Goal: Information Seeking & Learning: Learn about a topic

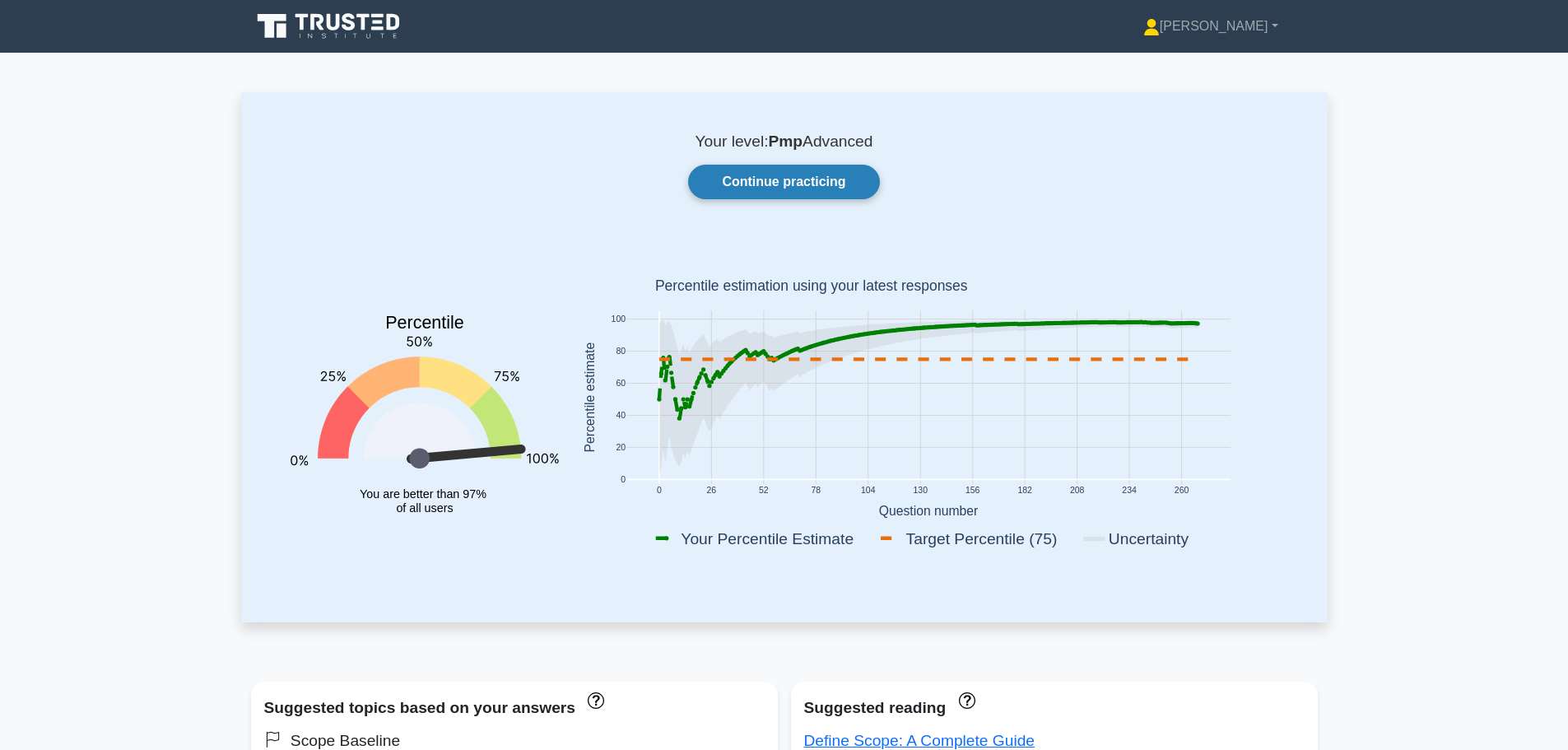
click at [791, 195] on link "Continue practicing" at bounding box center [783, 182] width 191 height 34
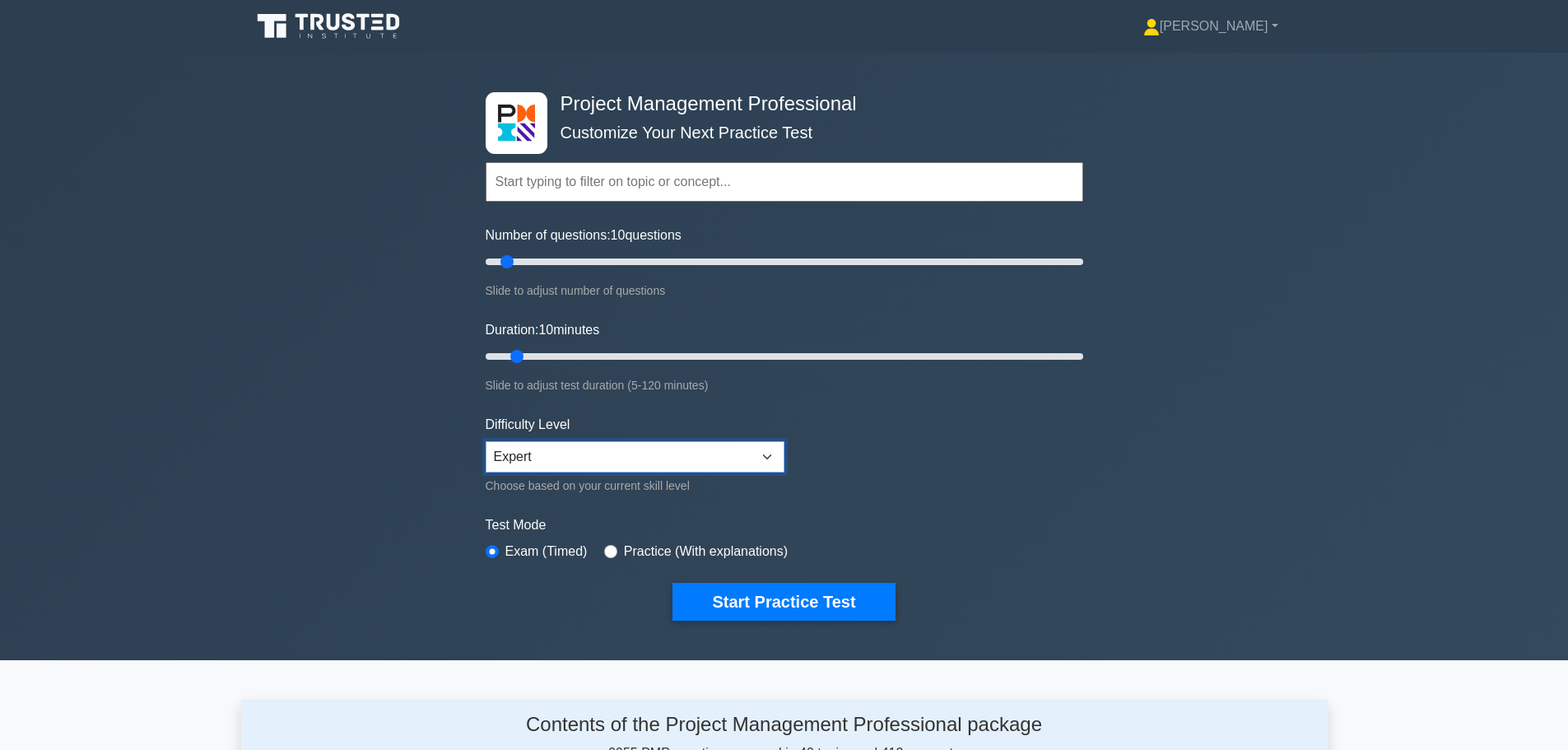
click at [552, 452] on select "Beginner Intermediate Expert" at bounding box center [635, 457] width 299 height 31
click at [818, 464] on form "Topics Scope Management Time Management Cost Management Quality Management Risk…" at bounding box center [784, 367] width 597 height 509
click at [763, 576] on form "Topics Scope Management Time Management Cost Management Quality Management Risk…" at bounding box center [784, 367] width 597 height 509
click at [765, 602] on button "Start Practice Test" at bounding box center [783, 602] width 222 height 38
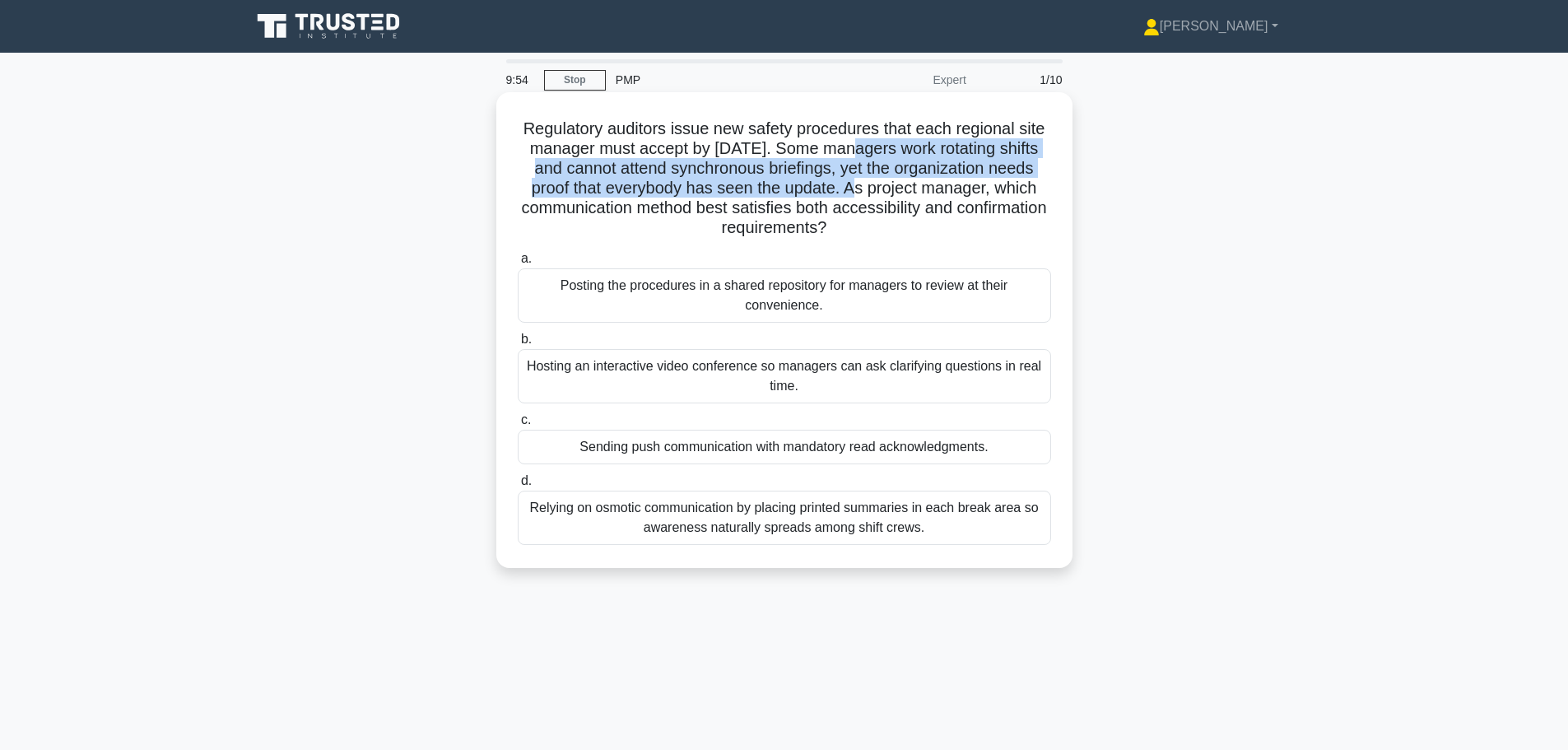
drag, startPoint x: 849, startPoint y: 159, endPoint x: 869, endPoint y: 193, distance: 39.4
click at [869, 193] on h5 "Regulatory auditors issue new safety procedures that each regional site manager…" at bounding box center [784, 178] width 536 height 120
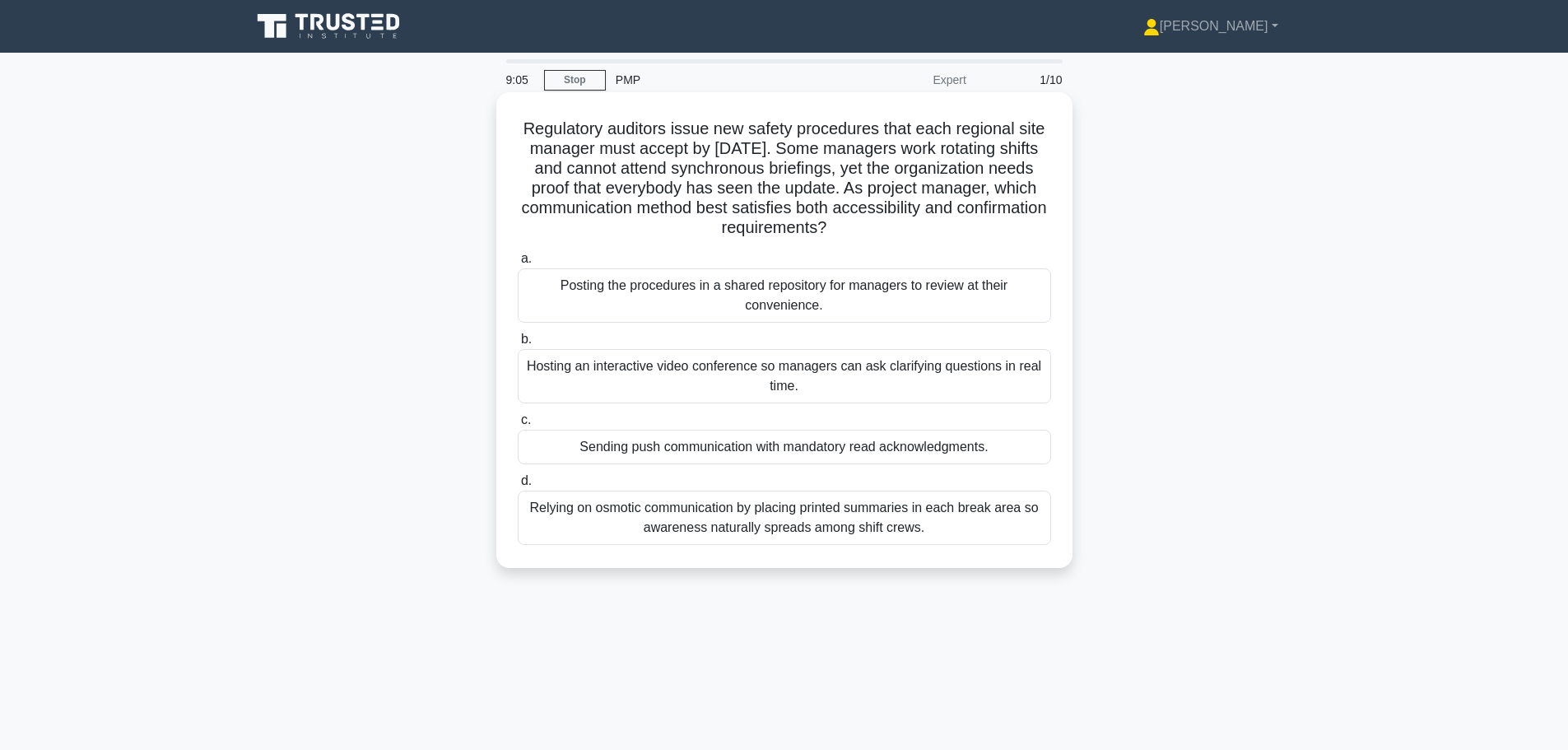
click at [634, 453] on div "Sending push communication with mandatory read acknowledgments." at bounding box center [784, 447] width 533 height 34
click at [518, 426] on input "c. Sending push communication with mandatory read acknowledgments." at bounding box center [518, 420] width 0 height 10
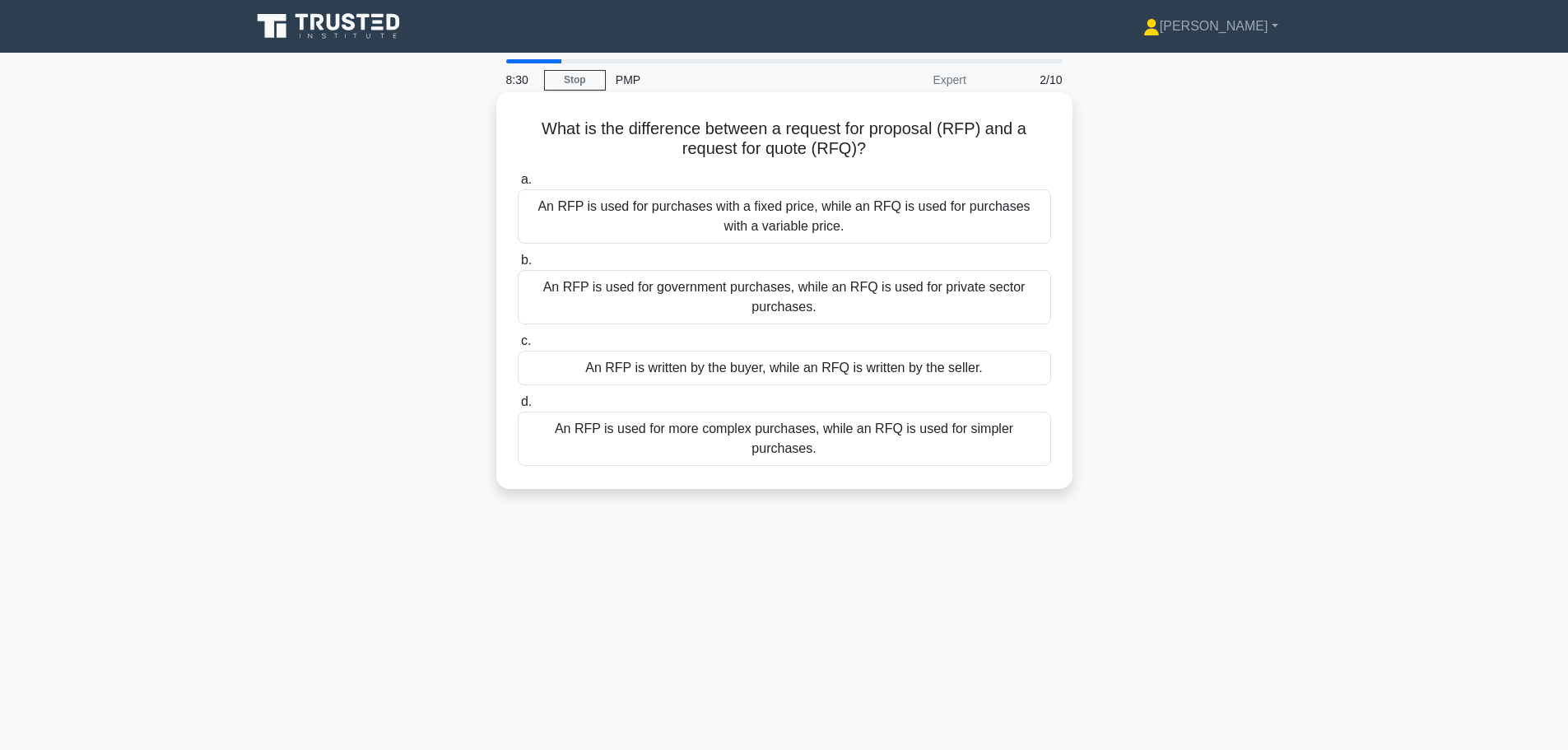
click at [797, 230] on div "An RFP is used for purchases with a fixed price, while an RFQ is used for purch…" at bounding box center [784, 216] width 533 height 54
click at [518, 185] on input "a. An RFP is used for purchases with a fixed price, while an RFQ is used for pu…" at bounding box center [518, 180] width 0 height 10
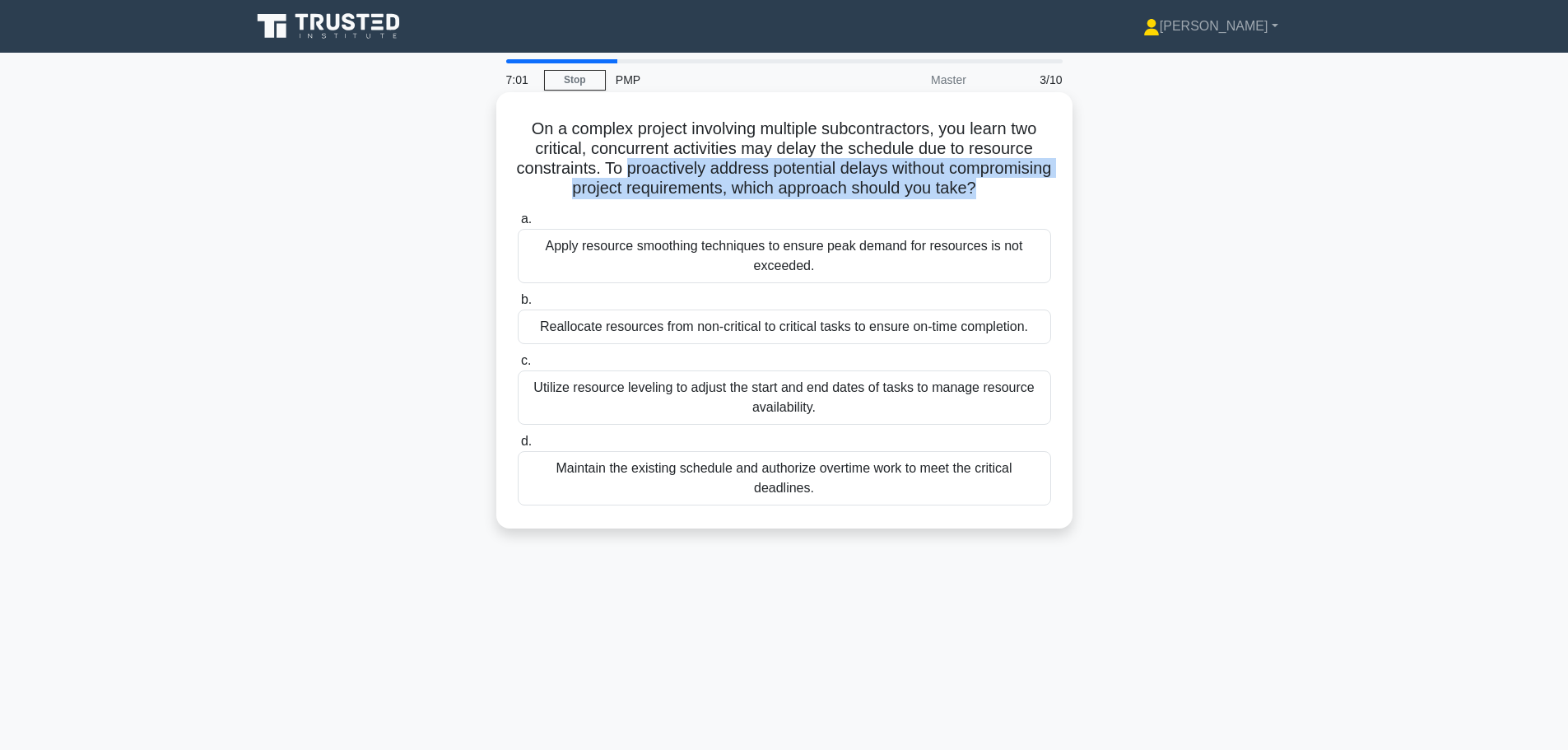
drag, startPoint x: 679, startPoint y: 170, endPoint x: 1052, endPoint y: 189, distance: 373.5
click at [1052, 189] on div "On a complex project involving multiple subcontractors, you learn two critical,…" at bounding box center [784, 310] width 563 height 423
click at [815, 195] on h5 "On a complex project involving multiple subcontractors, you learn two critical,…" at bounding box center [784, 159] width 536 height 81
drag, startPoint x: 653, startPoint y: 166, endPoint x: 837, endPoint y: 181, distance: 184.6
click at [837, 181] on h5 "On a complex project involving multiple subcontractors, you learn two critical,…" at bounding box center [784, 159] width 536 height 81
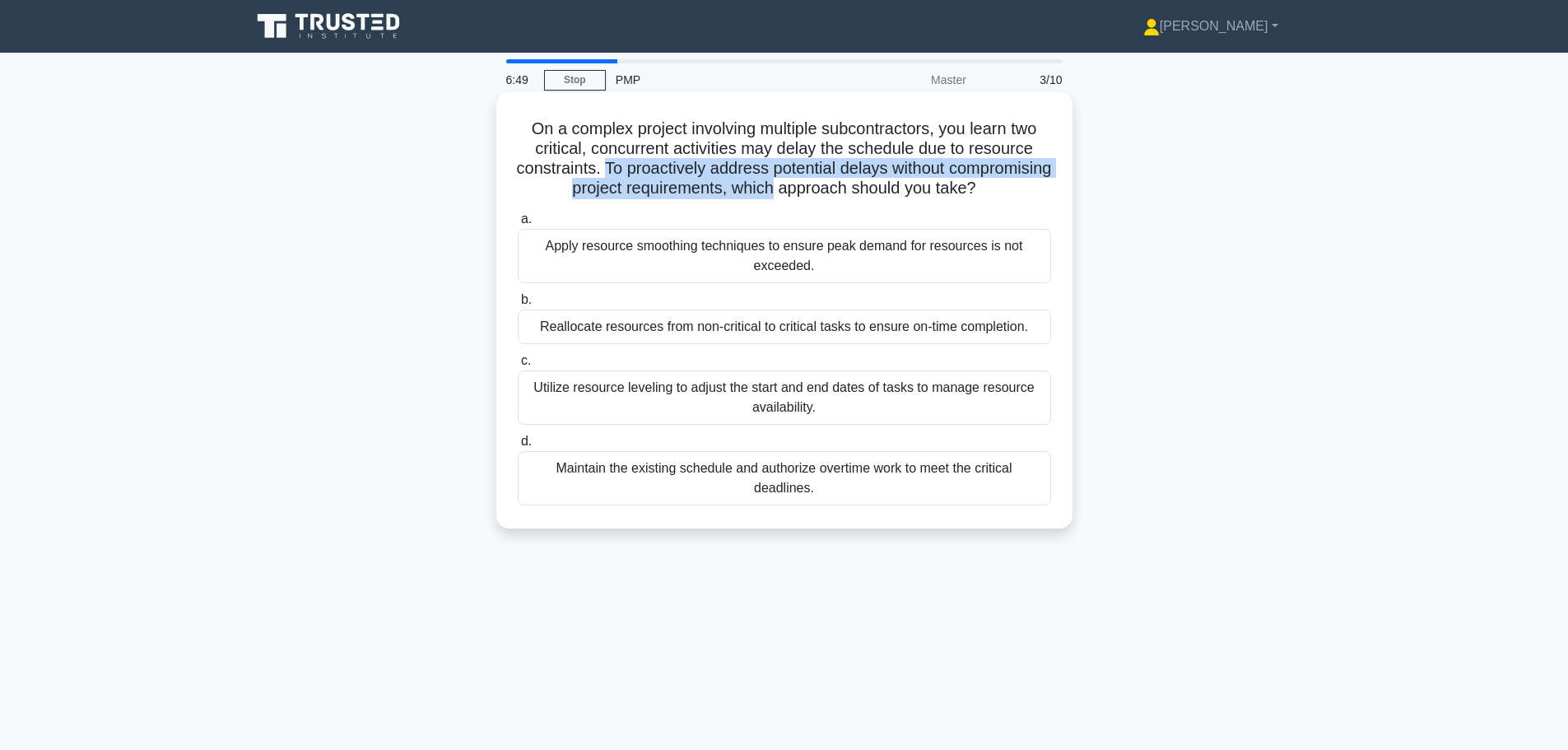
click at [813, 185] on h5 "On a complex project involving multiple subcontractors, you learn two critical,…" at bounding box center [784, 159] width 536 height 81
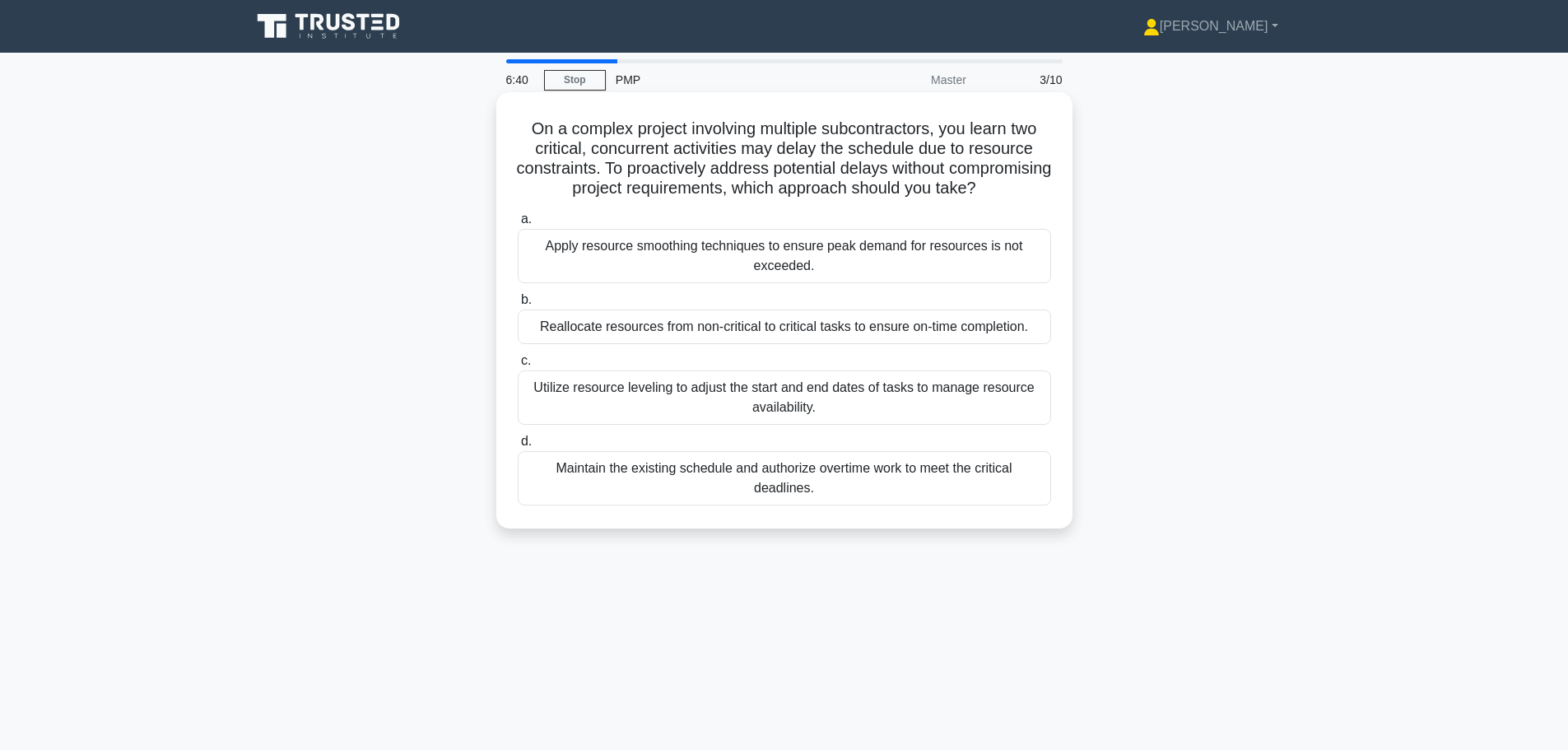
click at [733, 344] on div "Reallocate resources from non-critical to critical tasks to ensure on-time comp…" at bounding box center [784, 327] width 533 height 34
click at [518, 305] on input "b. Reallocate resources from non-critical to critical tasks to ensure on-time c…" at bounding box center [518, 300] width 0 height 10
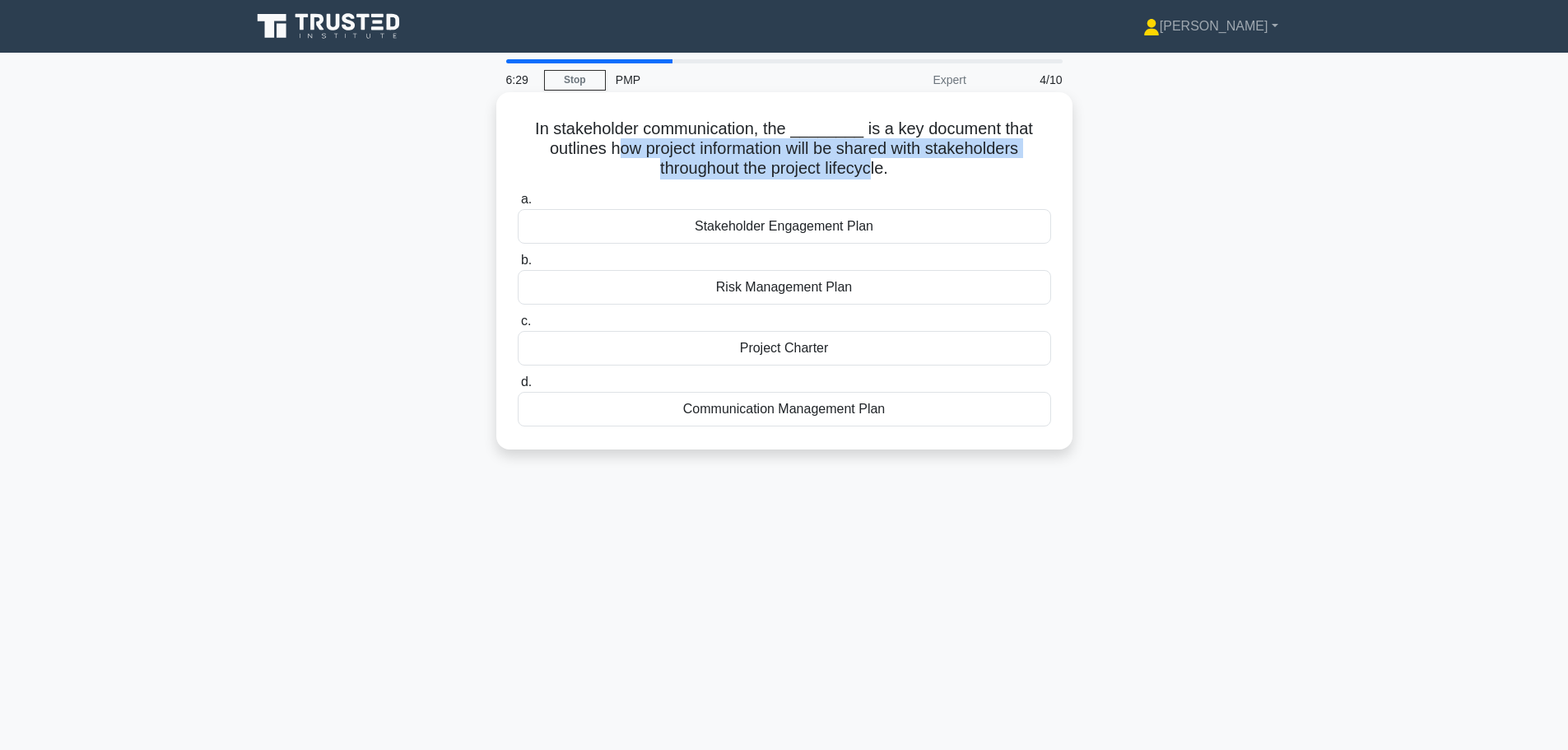
drag, startPoint x: 613, startPoint y: 147, endPoint x: 870, endPoint y: 169, distance: 257.9
click at [872, 165] on h5 "In stakeholder communication, the ________ is a key document that outlines how …" at bounding box center [784, 148] width 536 height 61
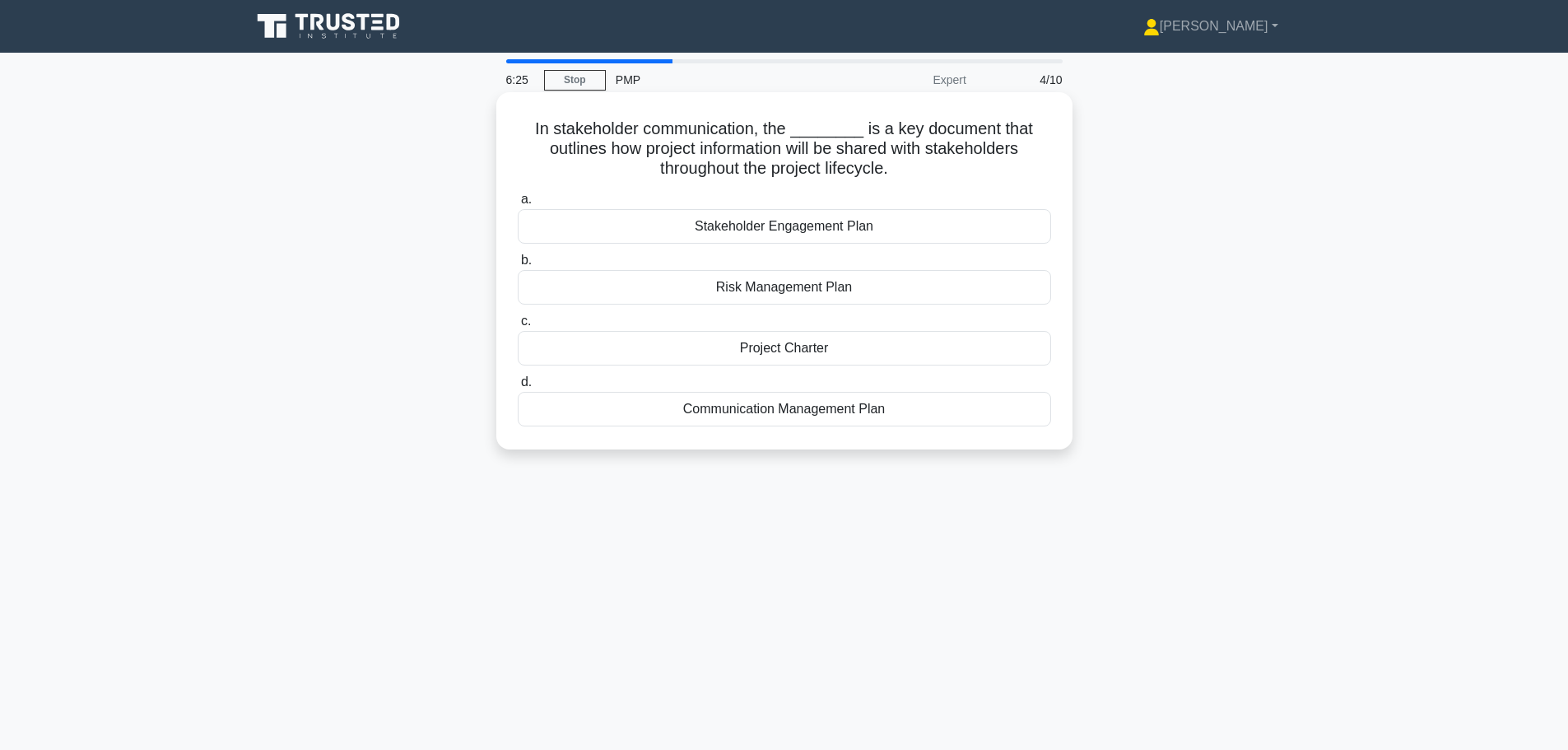
click at [800, 225] on div "Stakeholder Engagement Plan" at bounding box center [784, 226] width 533 height 34
click at [518, 205] on input "a. Stakeholder Engagement Plan" at bounding box center [518, 200] width 0 height 10
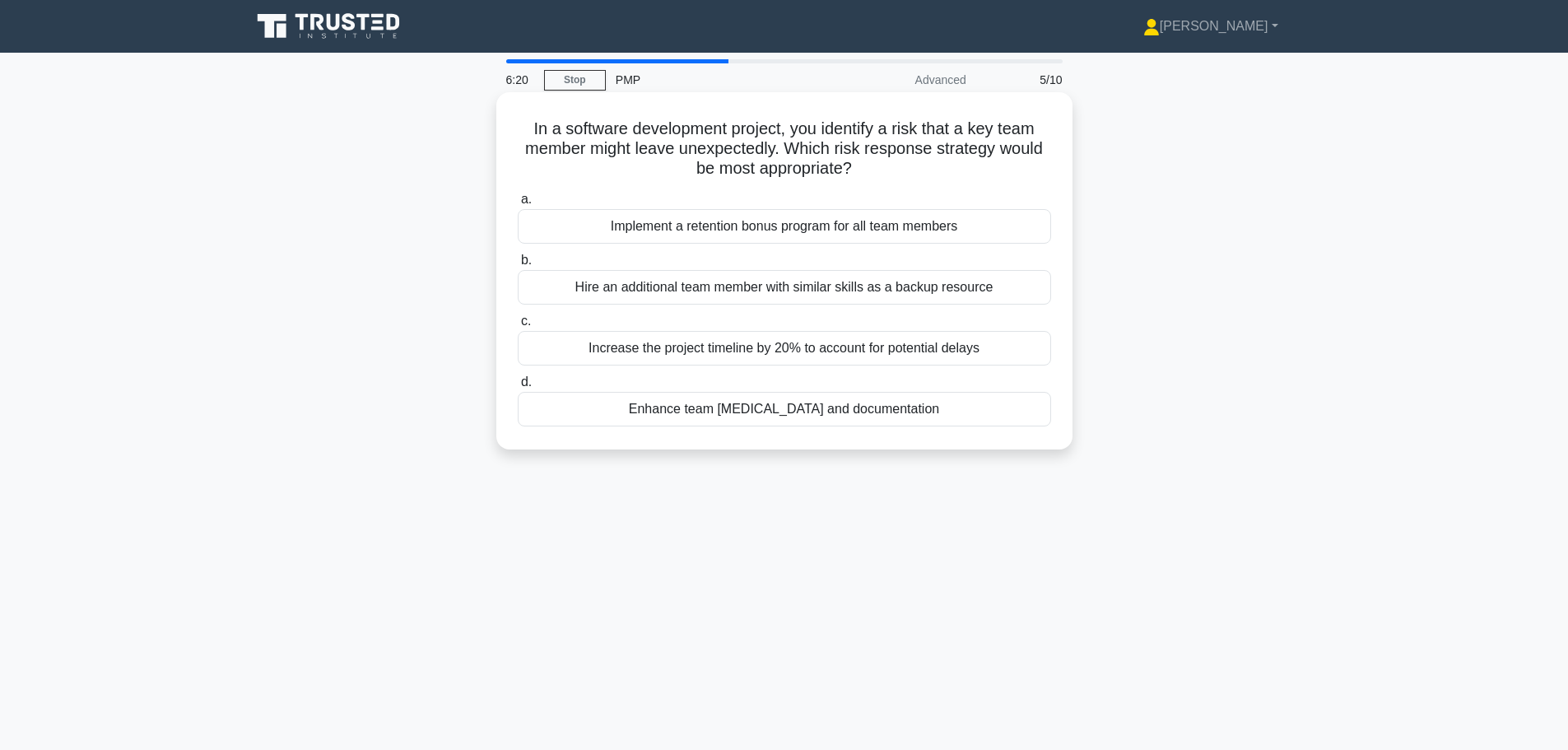
drag, startPoint x: 530, startPoint y: 129, endPoint x: 876, endPoint y: 163, distance: 347.7
click at [876, 163] on h5 "In a software development project, you identify a risk that a key team member m…" at bounding box center [784, 148] width 536 height 61
click at [854, 170] on h5 "In a software development project, you identify a risk that a key team member m…" at bounding box center [784, 148] width 536 height 61
drag, startPoint x: 524, startPoint y: 125, endPoint x: 781, endPoint y: 135, distance: 257.2
click at [781, 135] on h5 "In a software development project, you identify a risk that a key team member m…" at bounding box center [784, 148] width 536 height 61
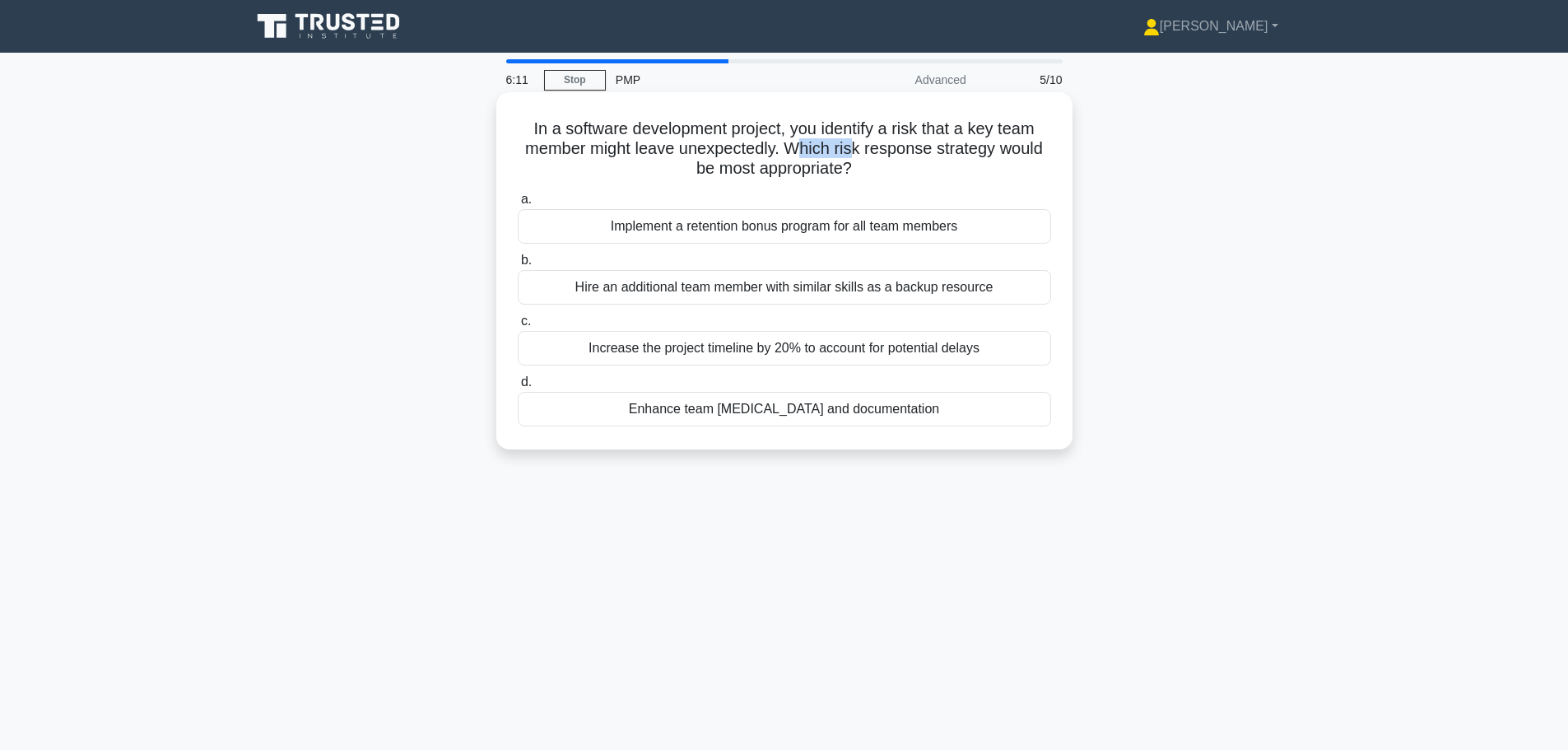
drag, startPoint x: 795, startPoint y: 153, endPoint x: 855, endPoint y: 156, distance: 60.1
click at [855, 156] on h5 "In a software development project, you identify a risk that a key team member m…" at bounding box center [784, 148] width 536 height 61
click at [834, 418] on div "Enhance team cross-training and documentation" at bounding box center [784, 409] width 533 height 34
click at [518, 387] on input "d. Enhance team cross-training and documentation" at bounding box center [518, 382] width 0 height 10
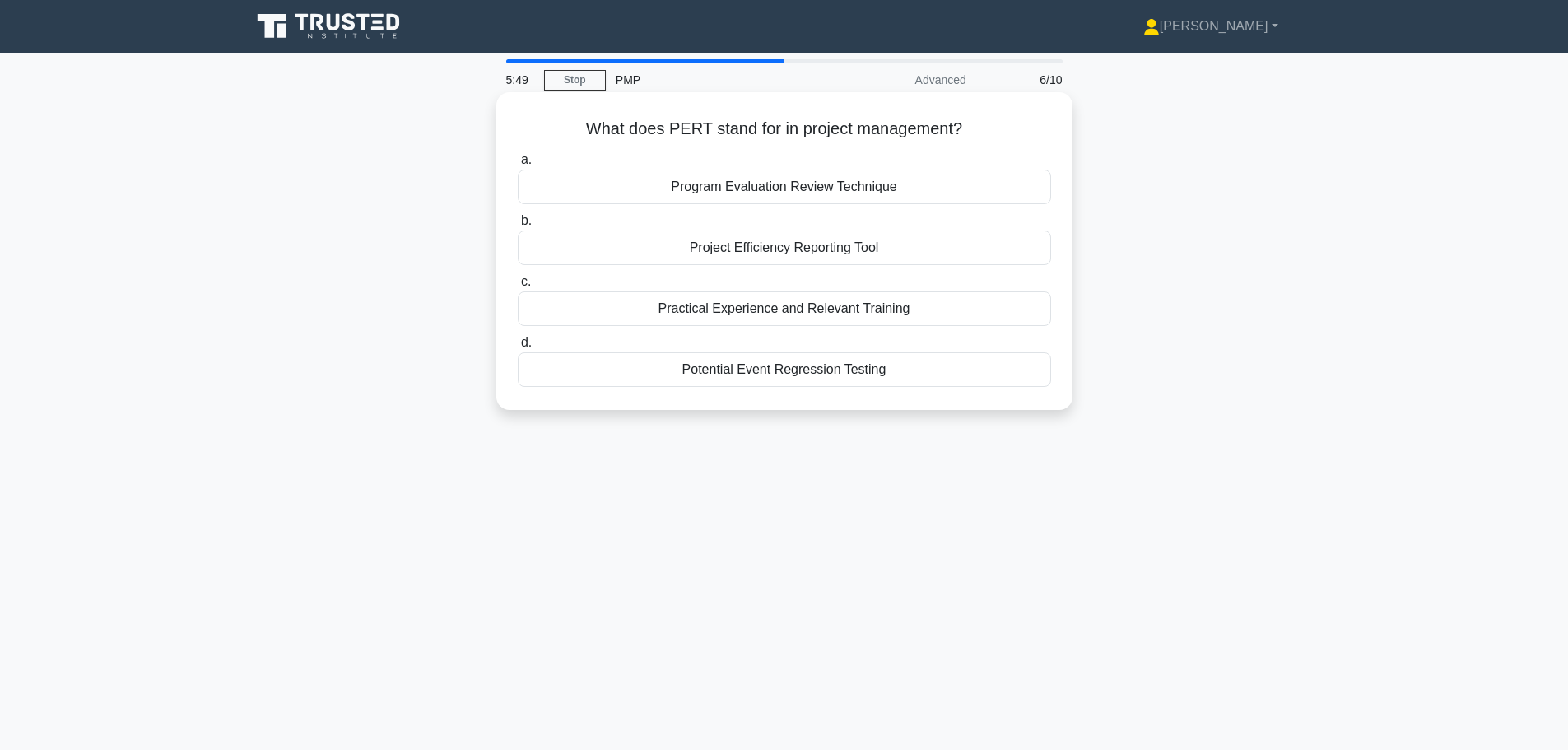
click at [612, 197] on div "Program Evaluation Review Technique" at bounding box center [784, 187] width 533 height 34
click at [518, 165] on input "a. Program Evaluation Review Technique" at bounding box center [518, 160] width 0 height 10
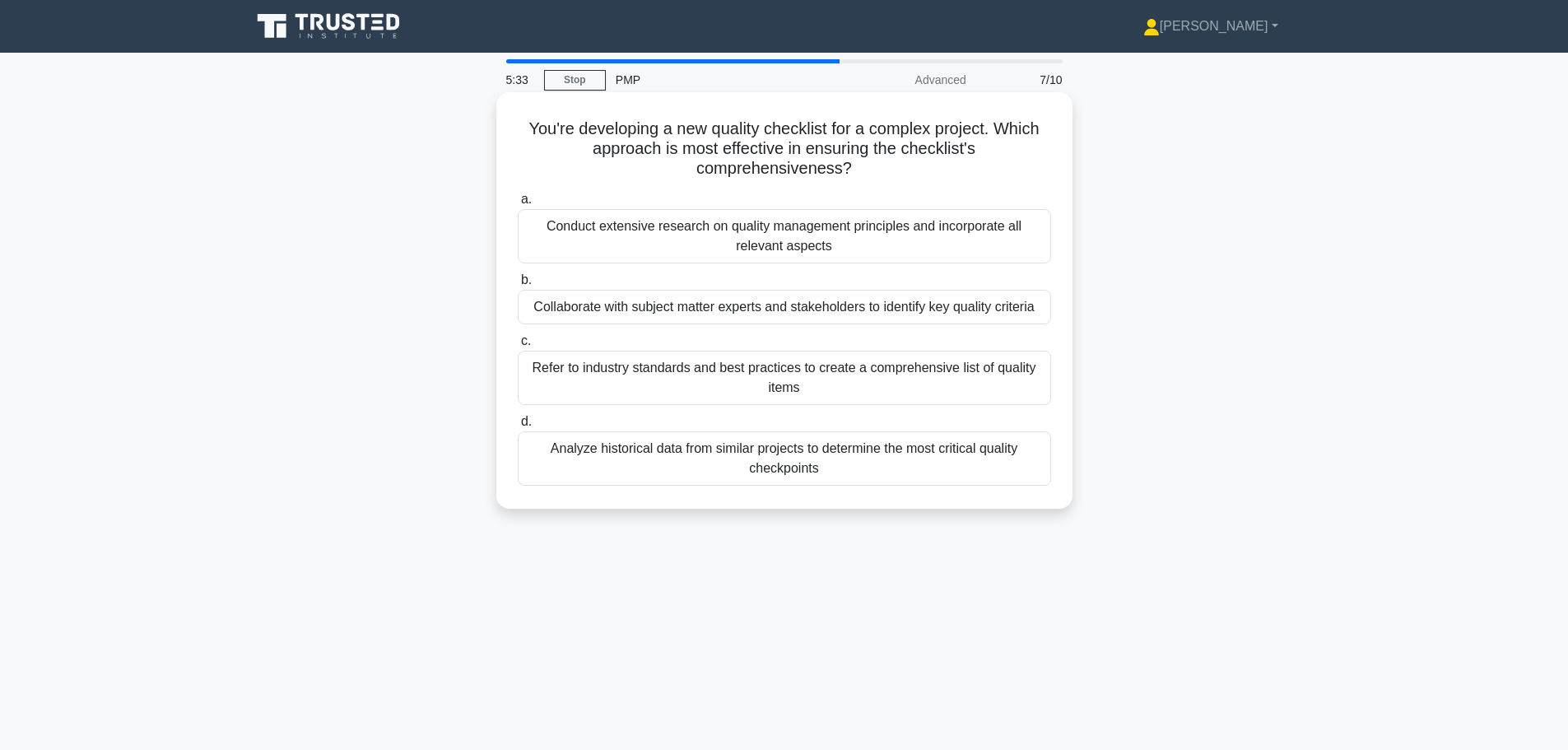
click at [892, 312] on div "Collaborate with subject matter experts and stakeholders to identify key qualit…" at bounding box center [784, 307] width 533 height 34
click at [518, 285] on input "b. Collaborate with subject matter experts and stakeholders to identify key qua…" at bounding box center [518, 280] width 0 height 10
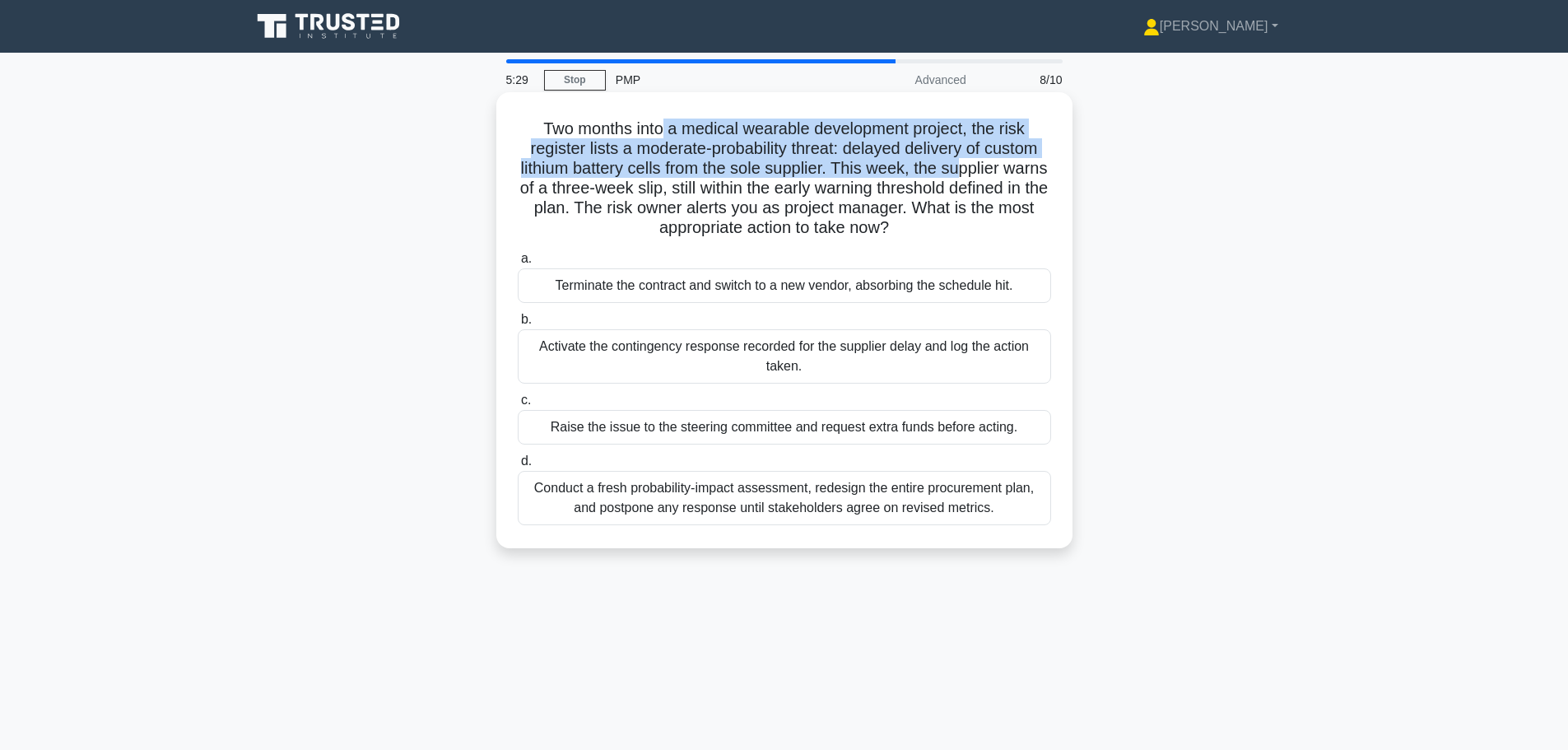
drag, startPoint x: 676, startPoint y: 117, endPoint x: 989, endPoint y: 169, distance: 317.3
click at [989, 169] on div "Two months into a medical wearable development project, the risk register lists…" at bounding box center [784, 320] width 563 height 443
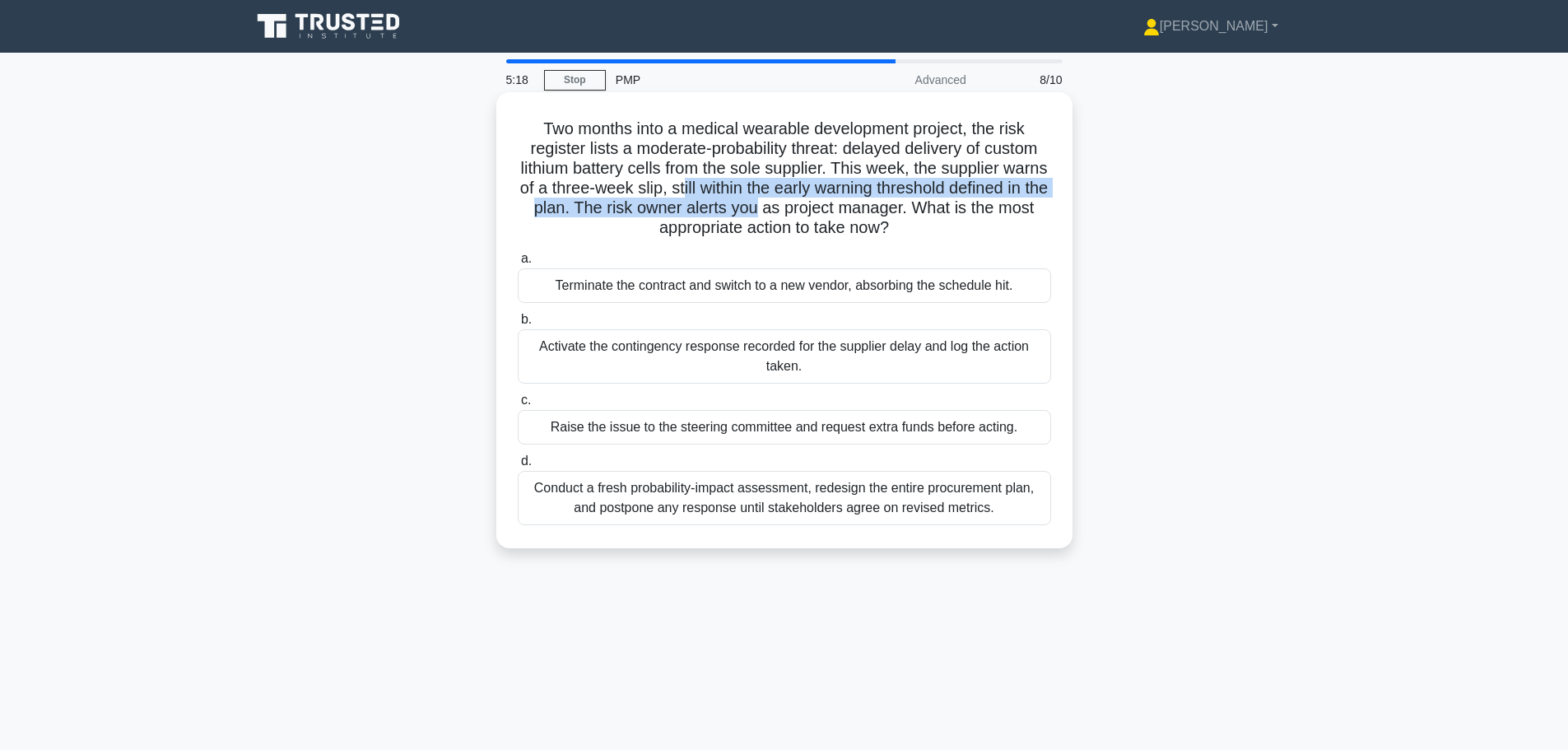
drag, startPoint x: 754, startPoint y: 189, endPoint x: 850, endPoint y: 201, distance: 96.7
click at [850, 201] on h5 "Two months into a medical wearable development project, the risk register lists…" at bounding box center [784, 178] width 536 height 120
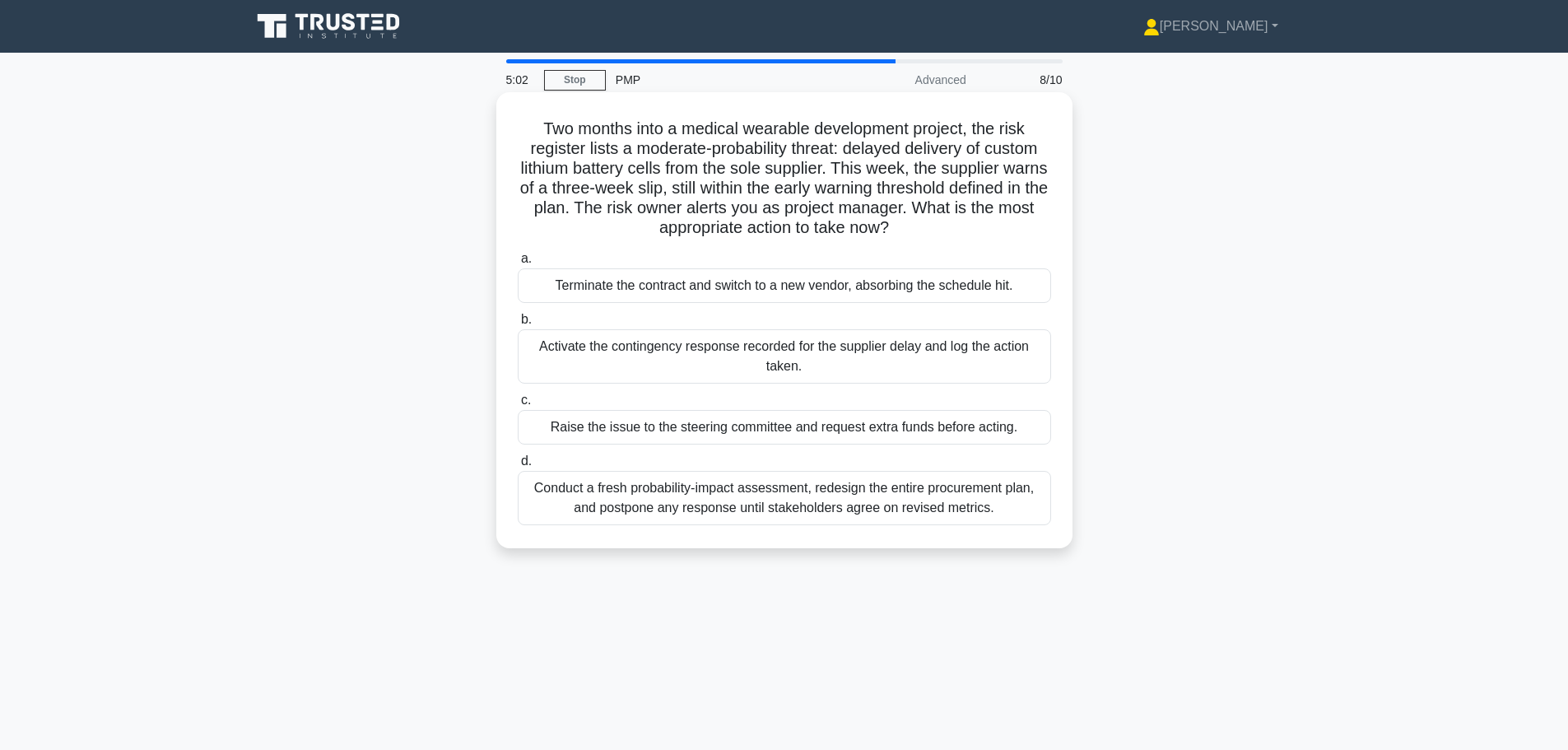
click at [864, 363] on div "Activate the contingency response recorded for the supplier delay and log the a…" at bounding box center [784, 356] width 533 height 54
click at [518, 325] on input "b. Activate the contingency response recorded for the supplier delay and log th…" at bounding box center [518, 320] width 0 height 10
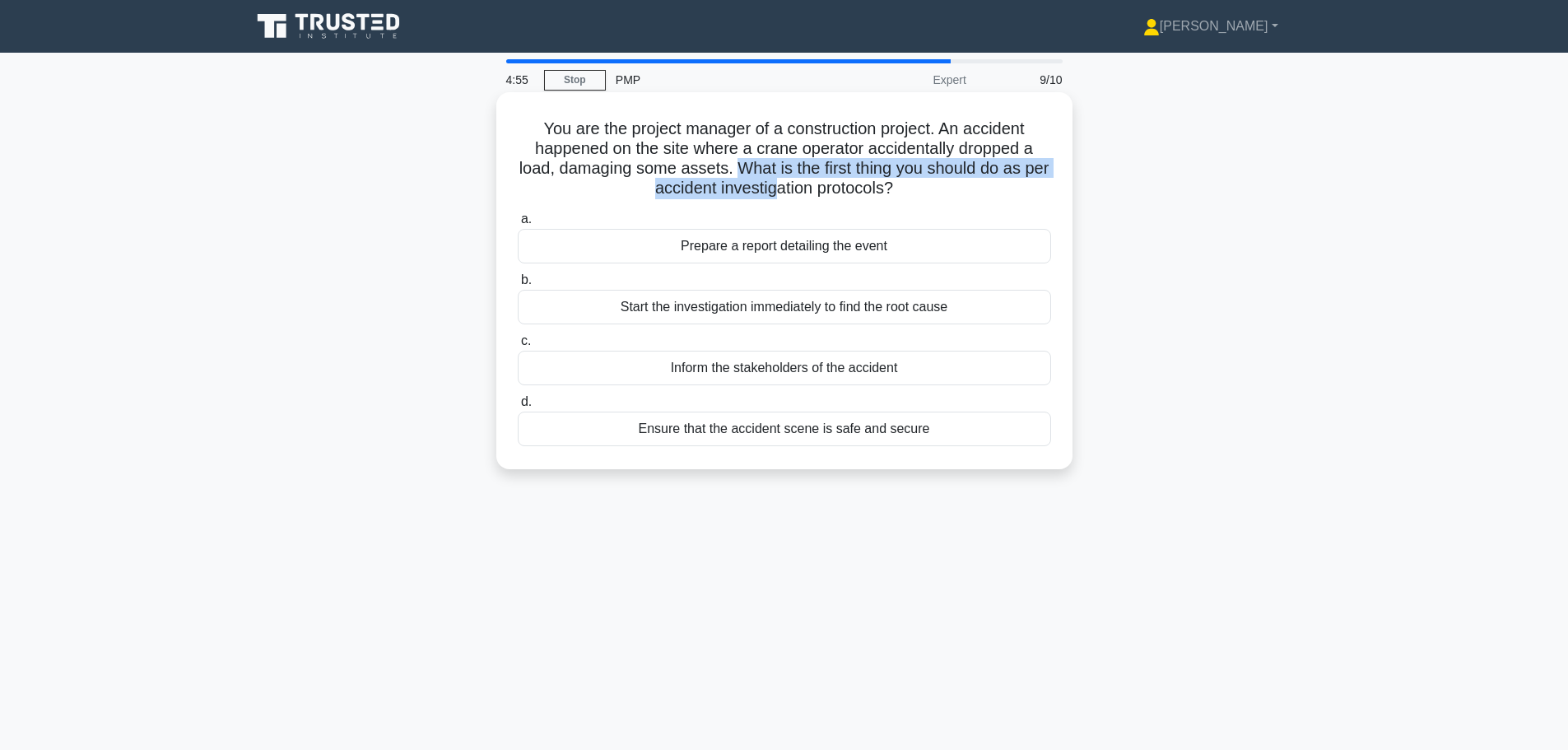
drag, startPoint x: 752, startPoint y: 171, endPoint x: 789, endPoint y: 191, distance: 42.1
click at [789, 191] on h5 "You are the project manager of a construction project. An accident happened on …" at bounding box center [784, 159] width 536 height 81
click at [978, 428] on div "Ensure that the accident scene is safe and secure" at bounding box center [784, 429] width 533 height 34
click at [518, 407] on input "d. Ensure that the accident scene is safe and secure" at bounding box center [518, 402] width 0 height 10
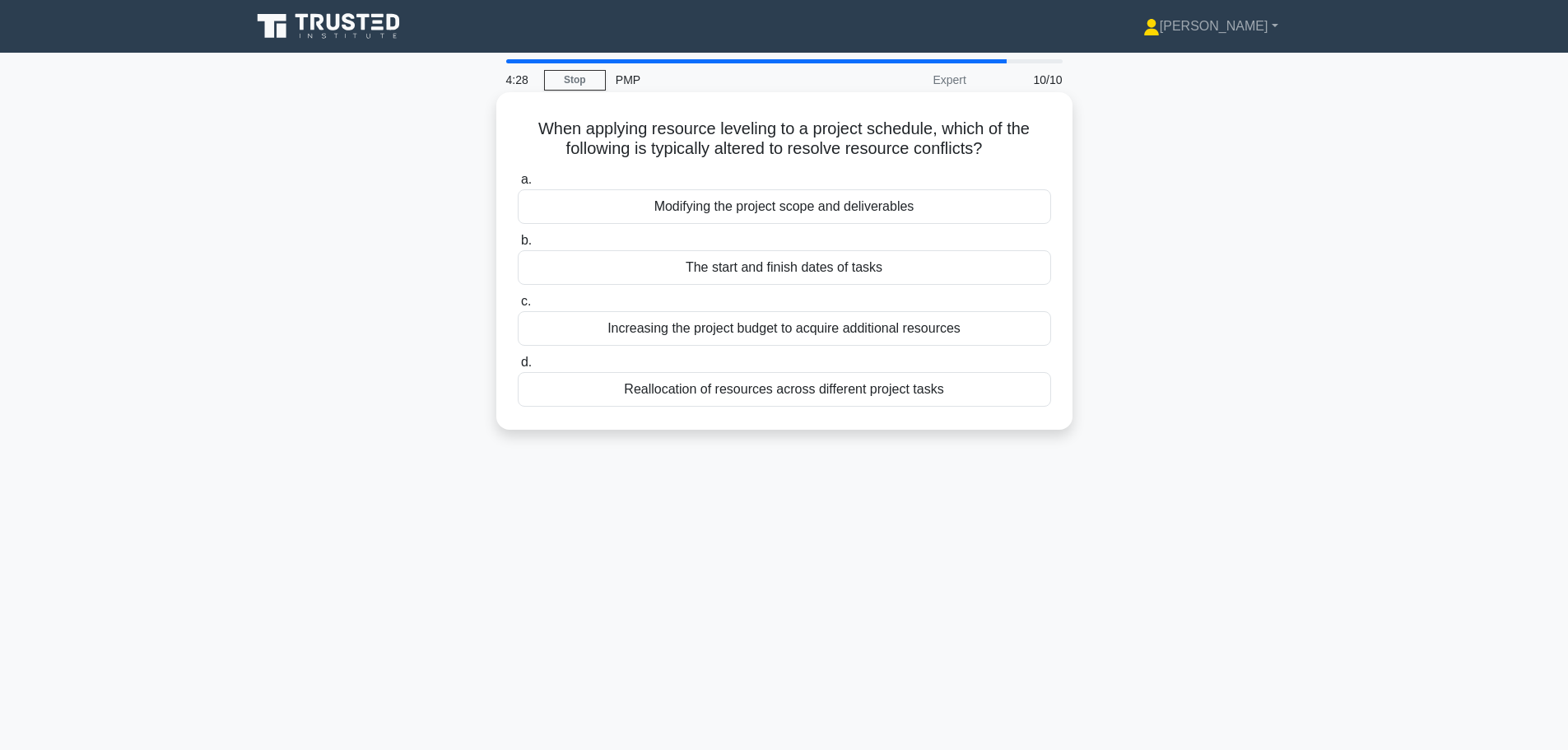
click at [959, 395] on div "Reallocation of resources across different project tasks" at bounding box center [784, 389] width 533 height 34
click at [518, 368] on input "d. Reallocation of resources across different project tasks" at bounding box center [518, 363] width 0 height 10
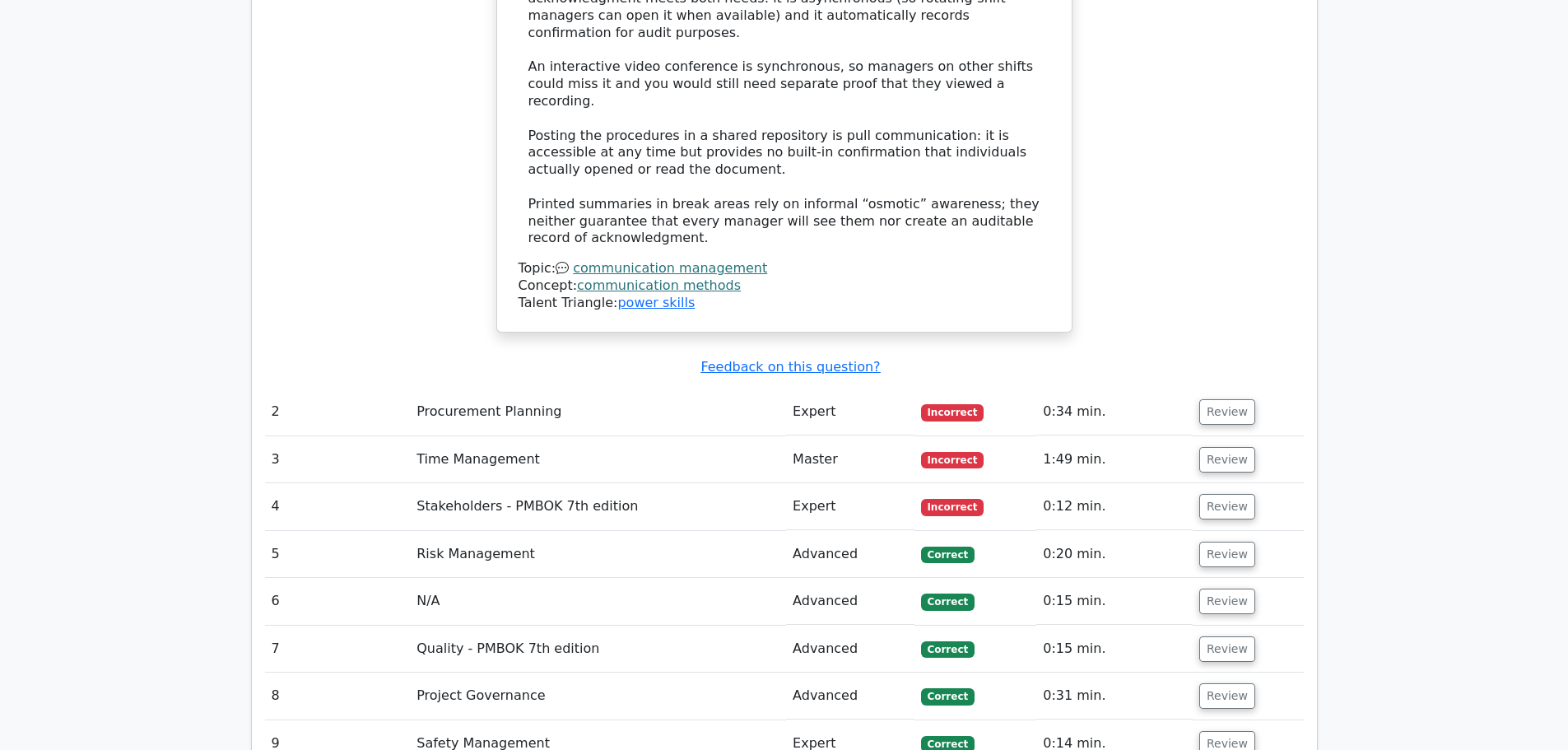
scroll to position [1729, 0]
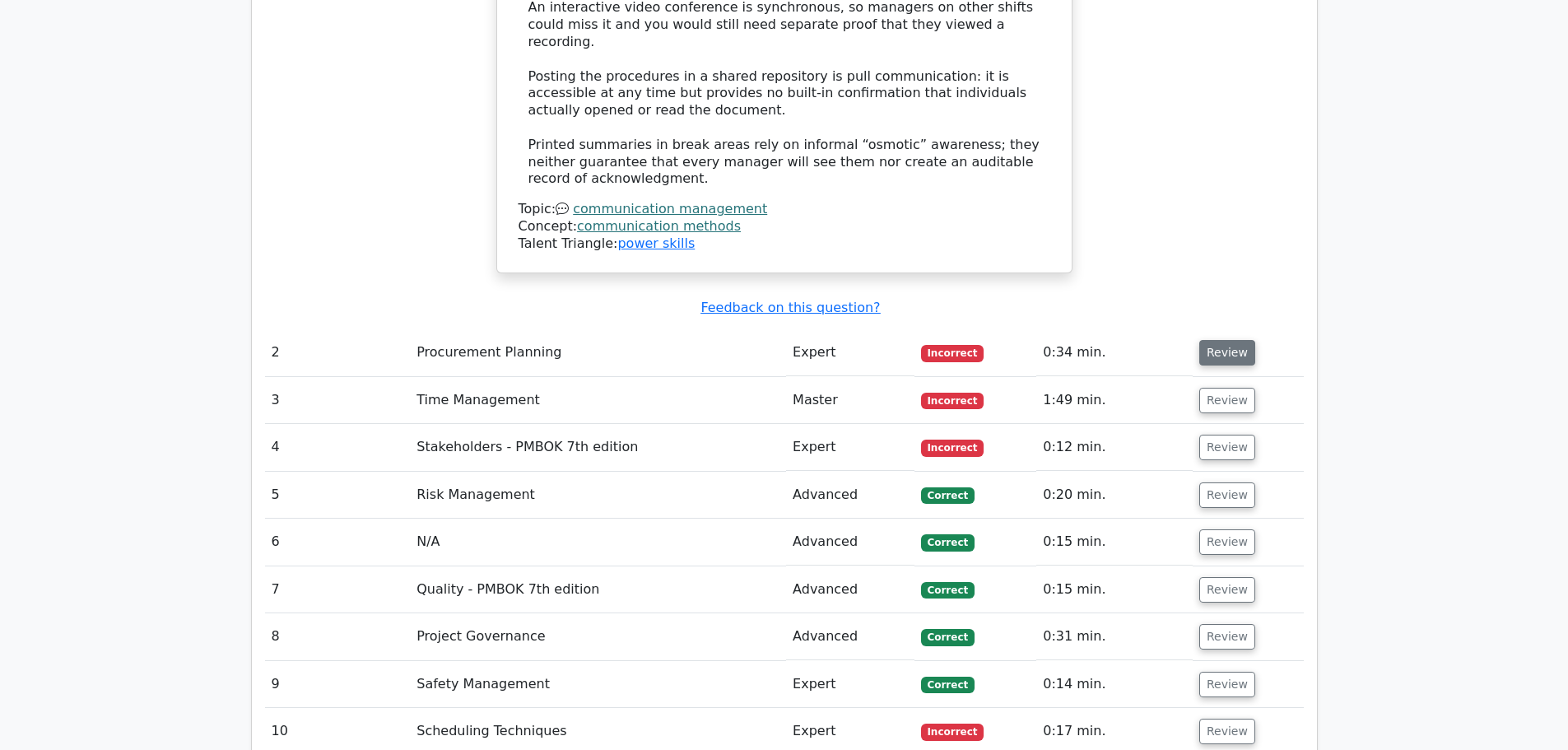
click at [1217, 340] on button "Review" at bounding box center [1226, 353] width 56 height 26
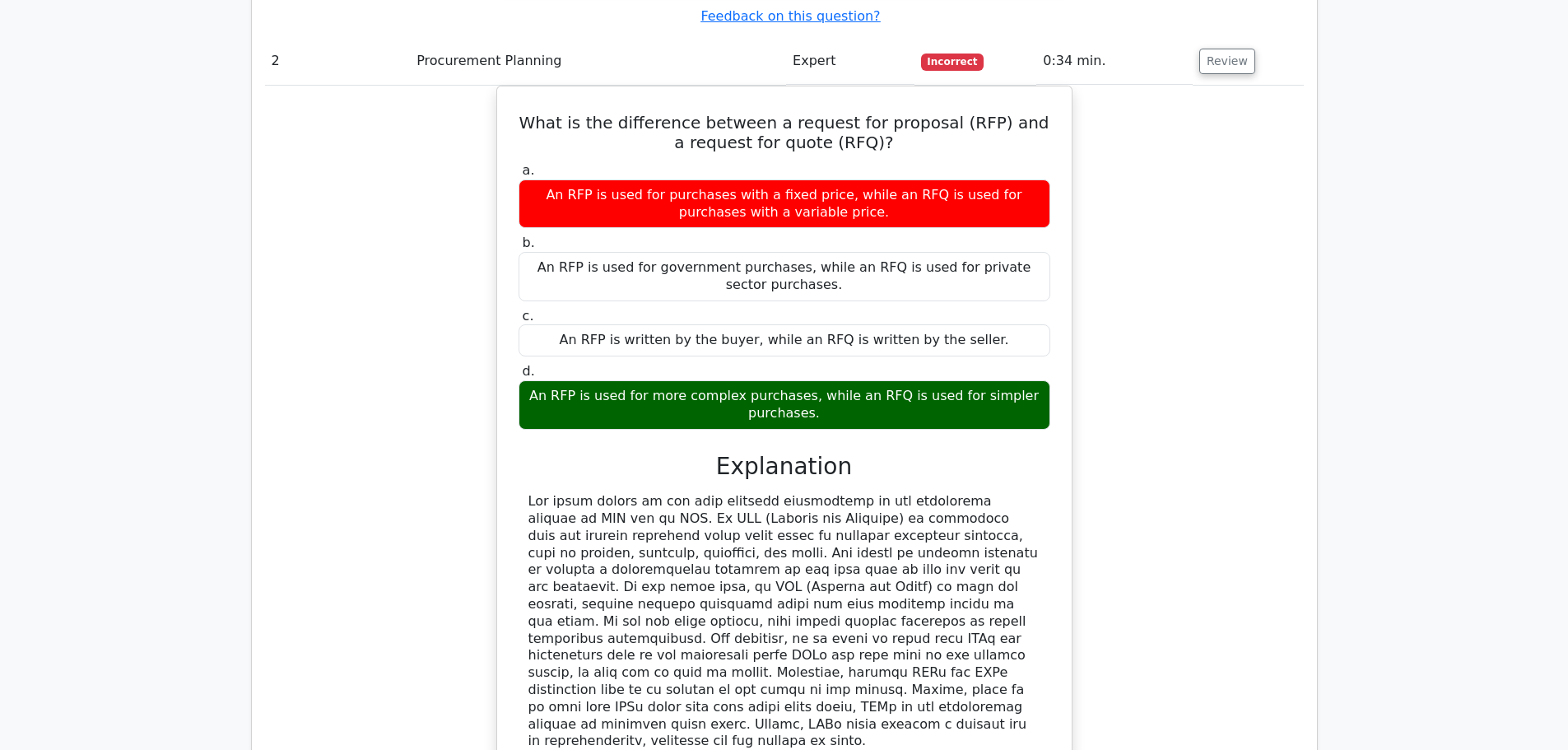
scroll to position [2058, 0]
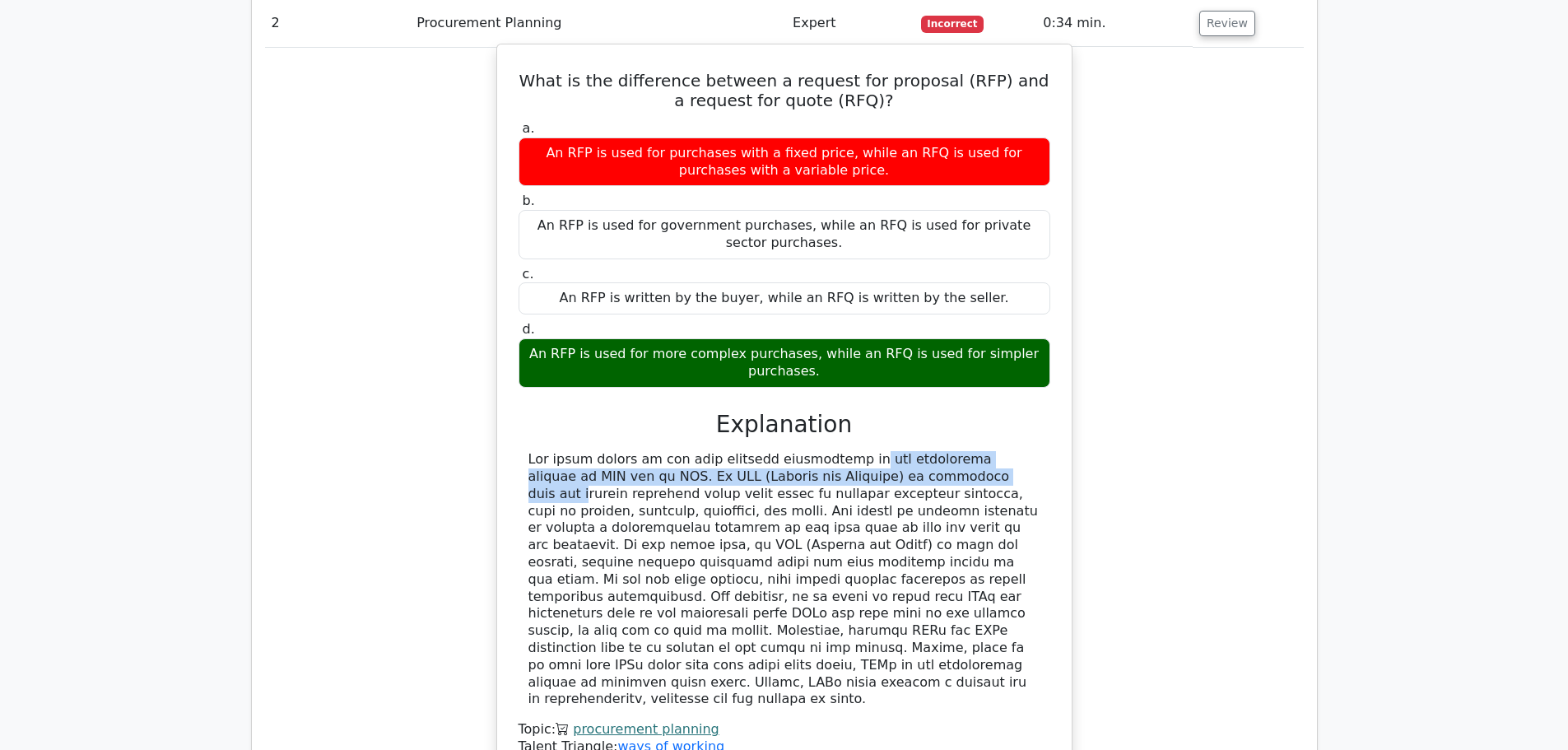
drag, startPoint x: 727, startPoint y: 426, endPoint x: 782, endPoint y: 450, distance: 60.0
click at [782, 451] on div at bounding box center [784, 579] width 512 height 257
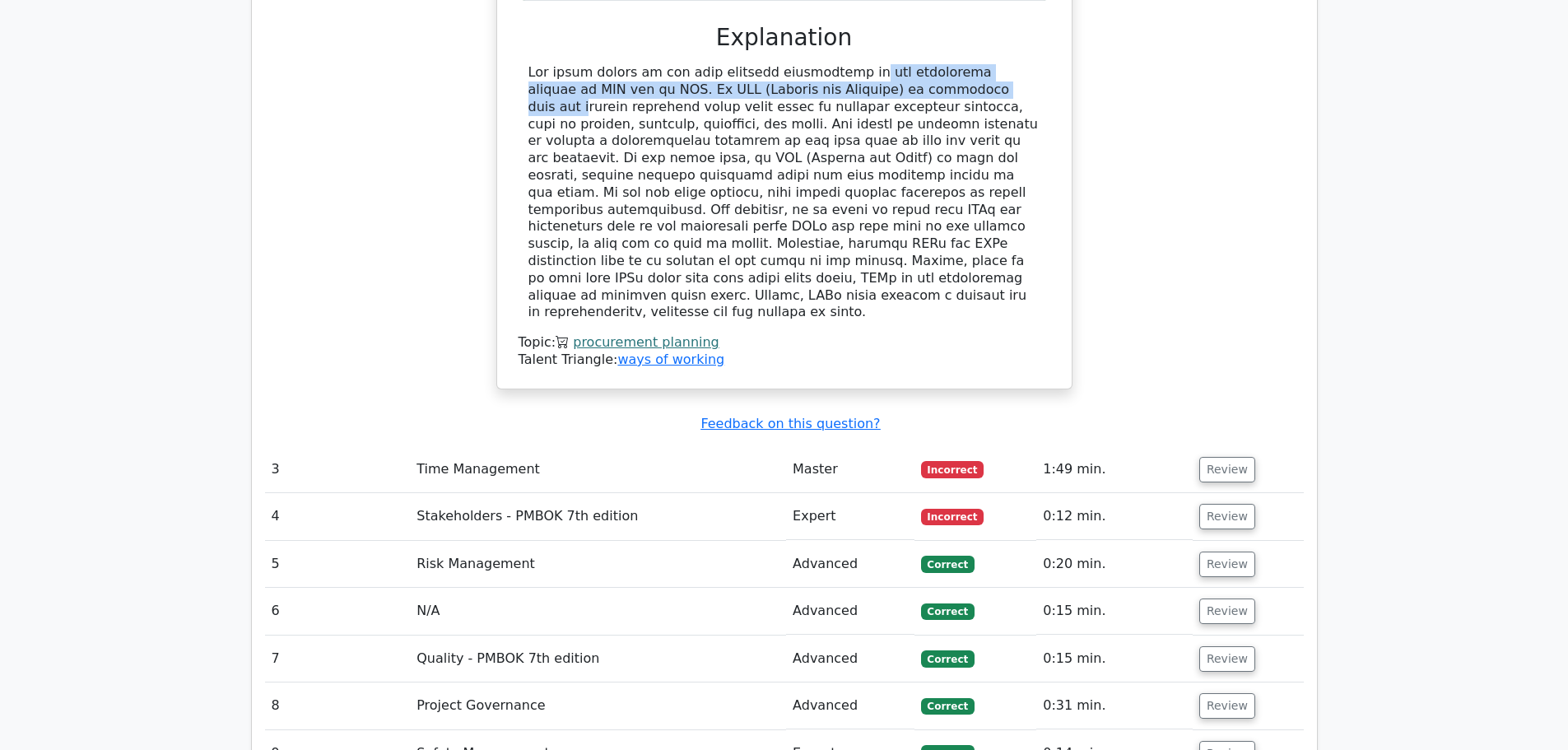
scroll to position [2469, 0]
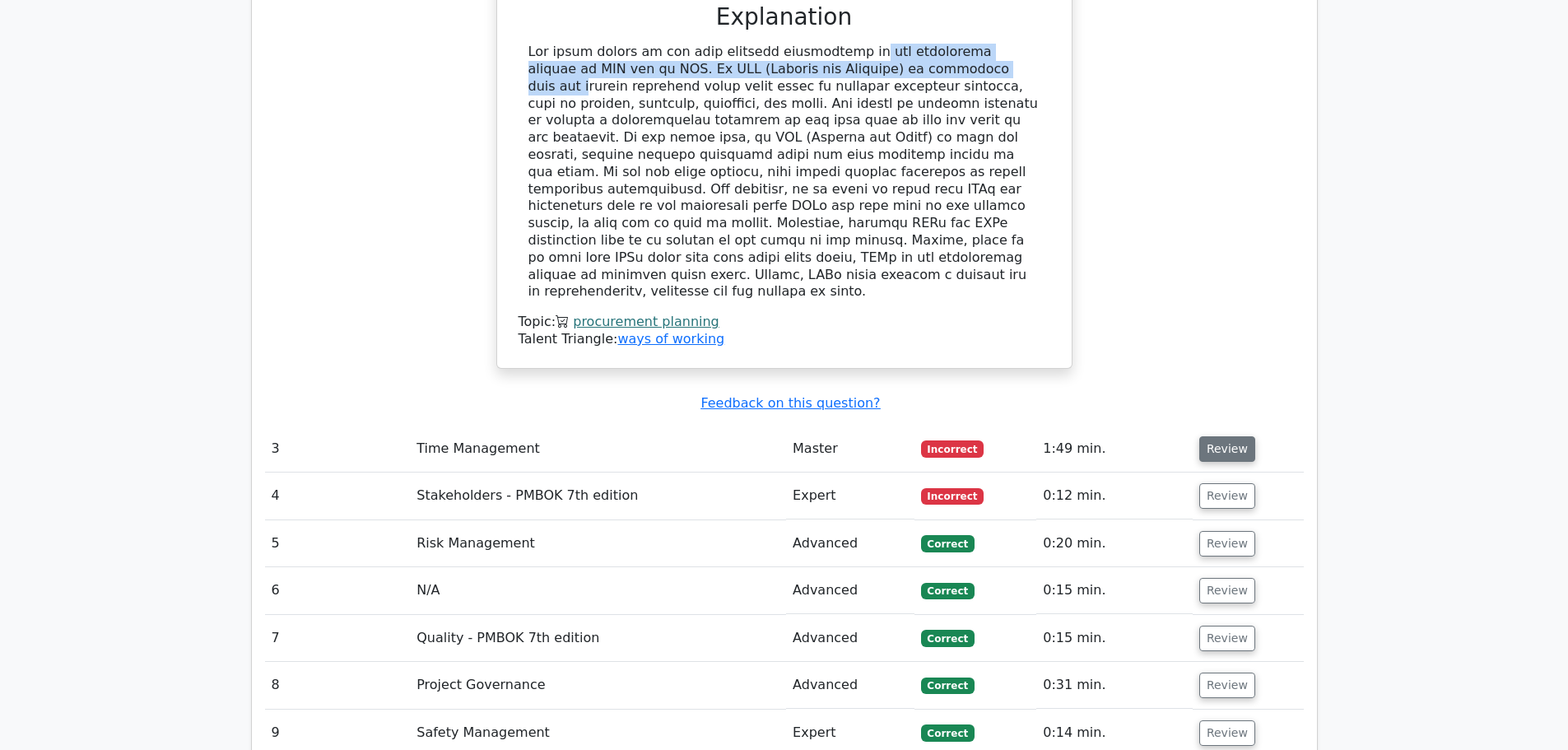
click at [1237, 436] on button "Review" at bounding box center [1226, 449] width 56 height 26
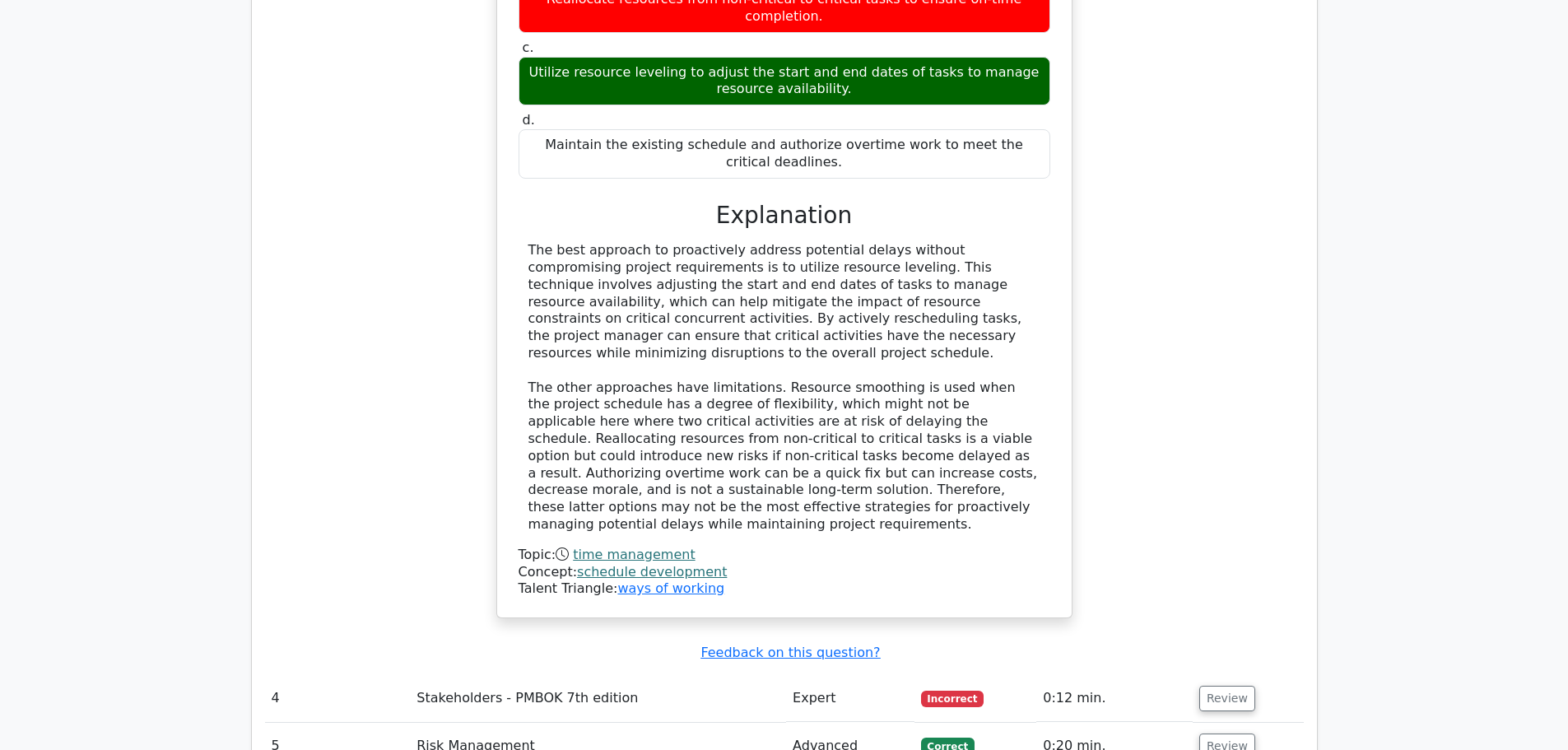
scroll to position [3293, 0]
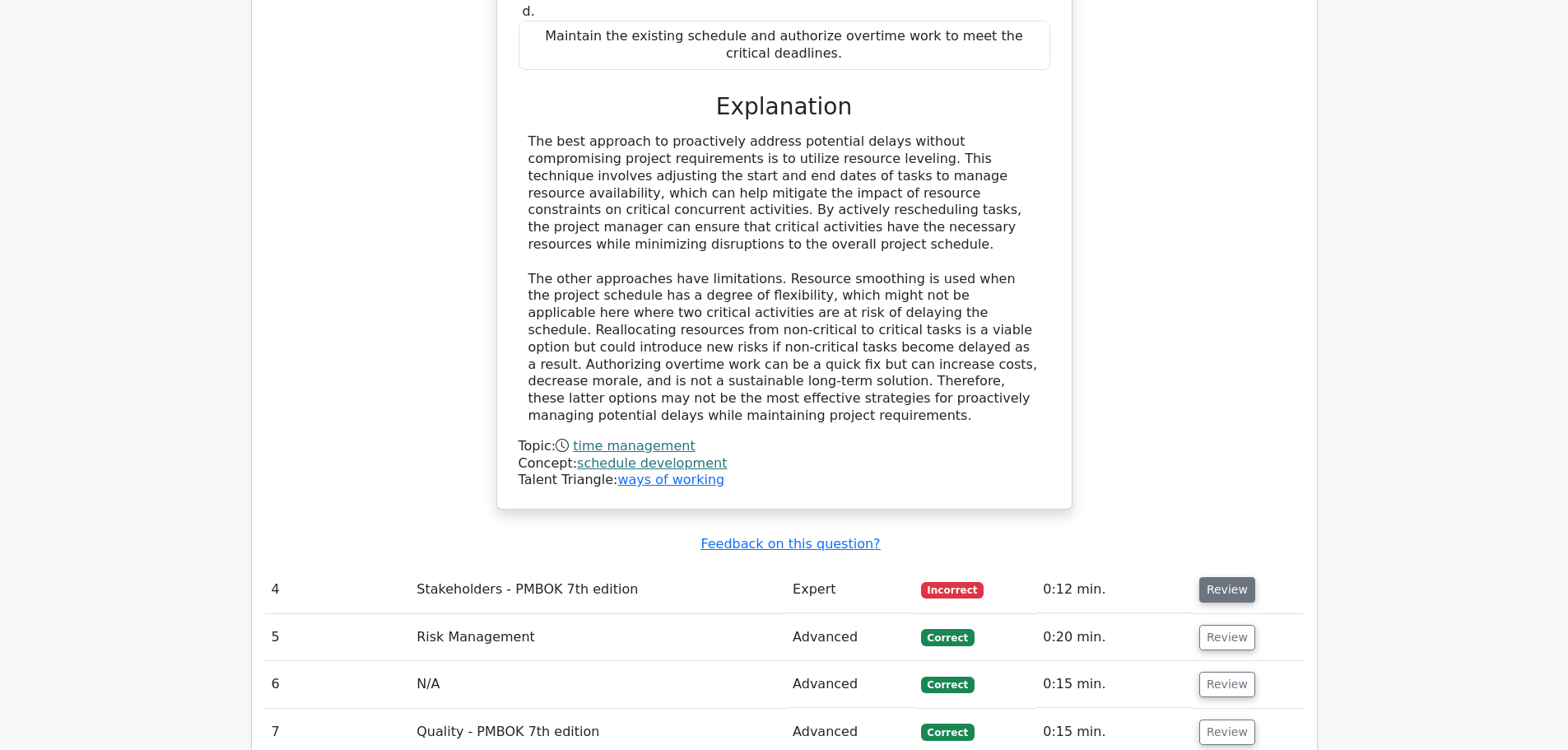
click at [1212, 577] on button "Review" at bounding box center [1226, 590] width 56 height 26
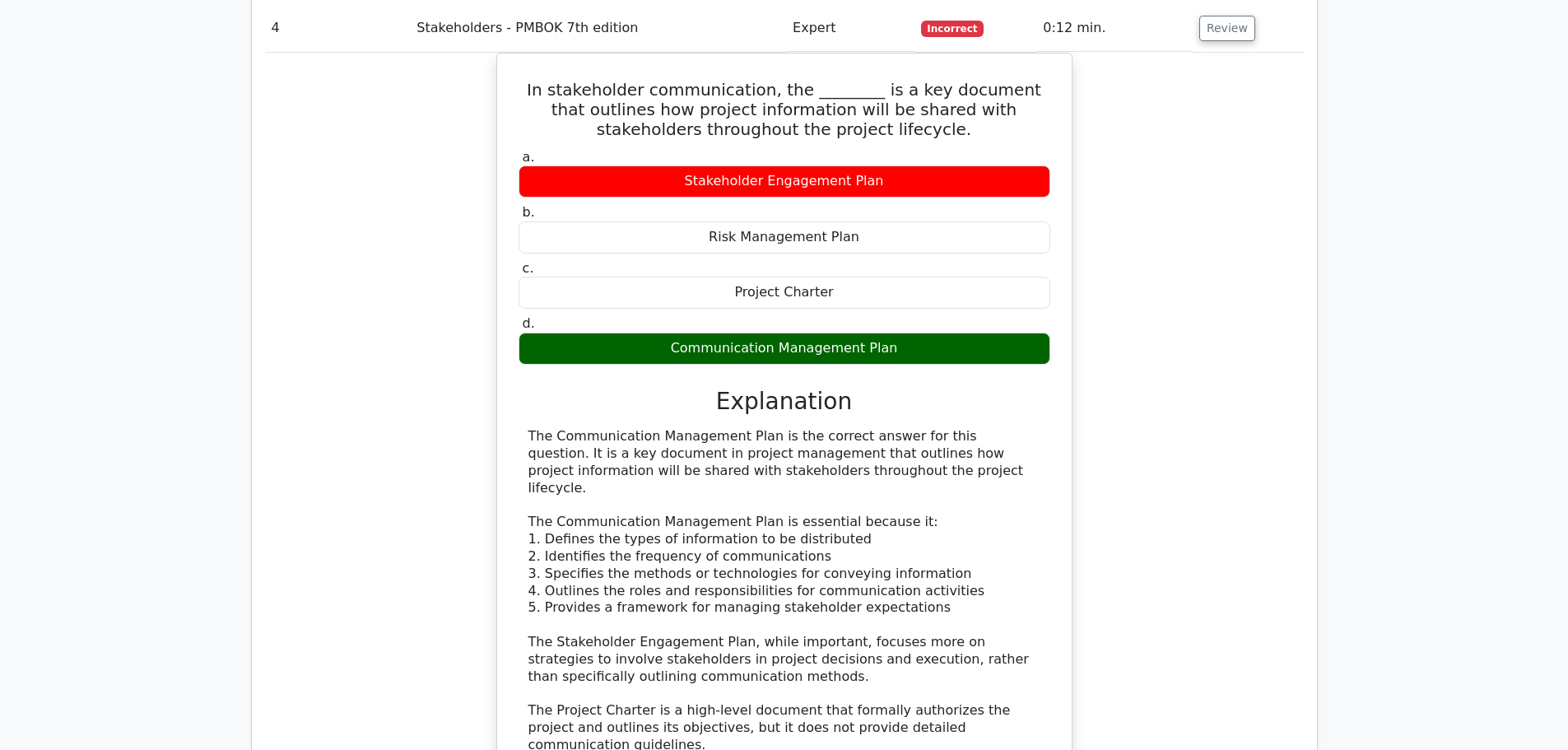
scroll to position [3951, 0]
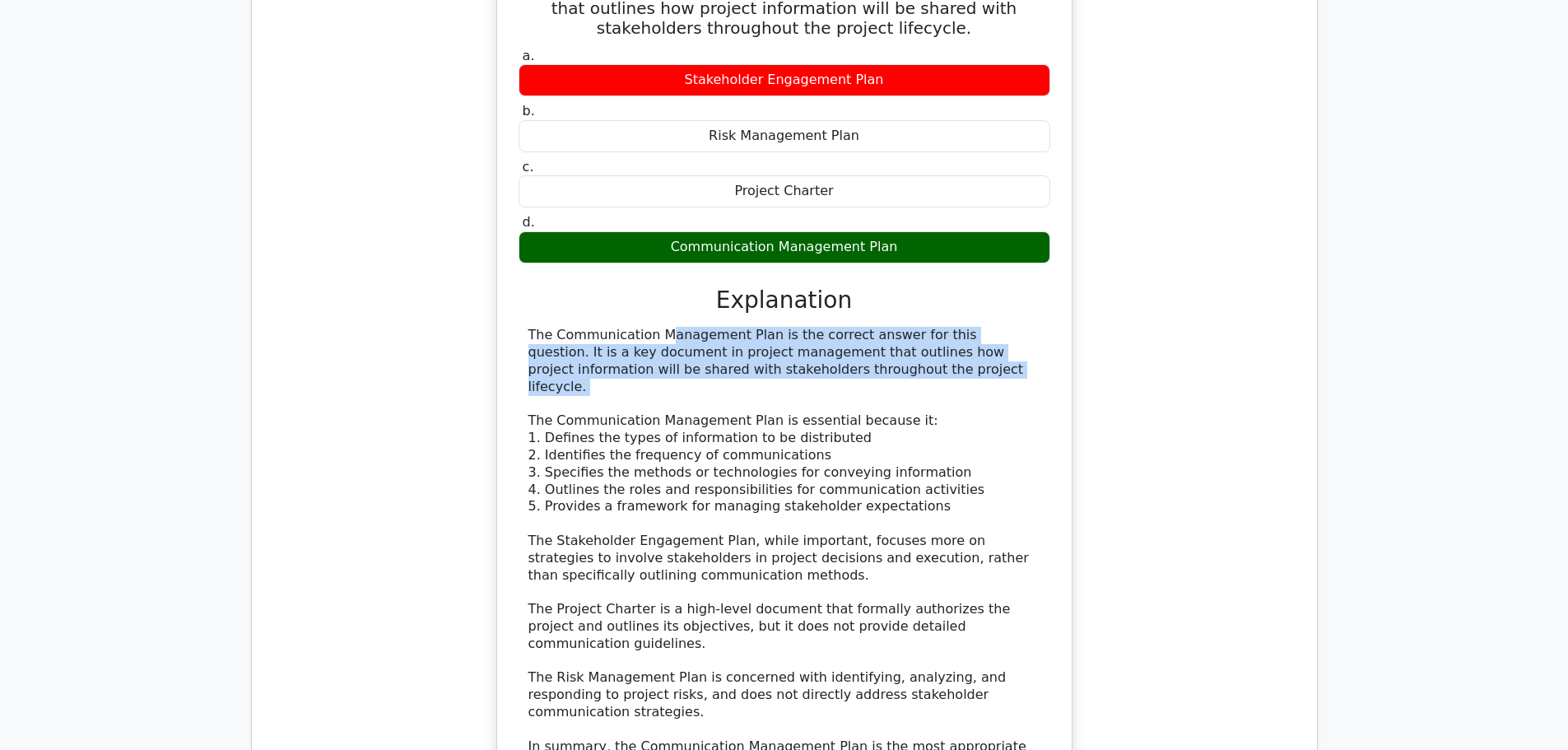
drag, startPoint x: 545, startPoint y: 199, endPoint x: 687, endPoint y: 256, distance: 153.0
click at [673, 327] on div "The Communication Management Plan is the correct answer for this question. It i…" at bounding box center [784, 558] width 512 height 463
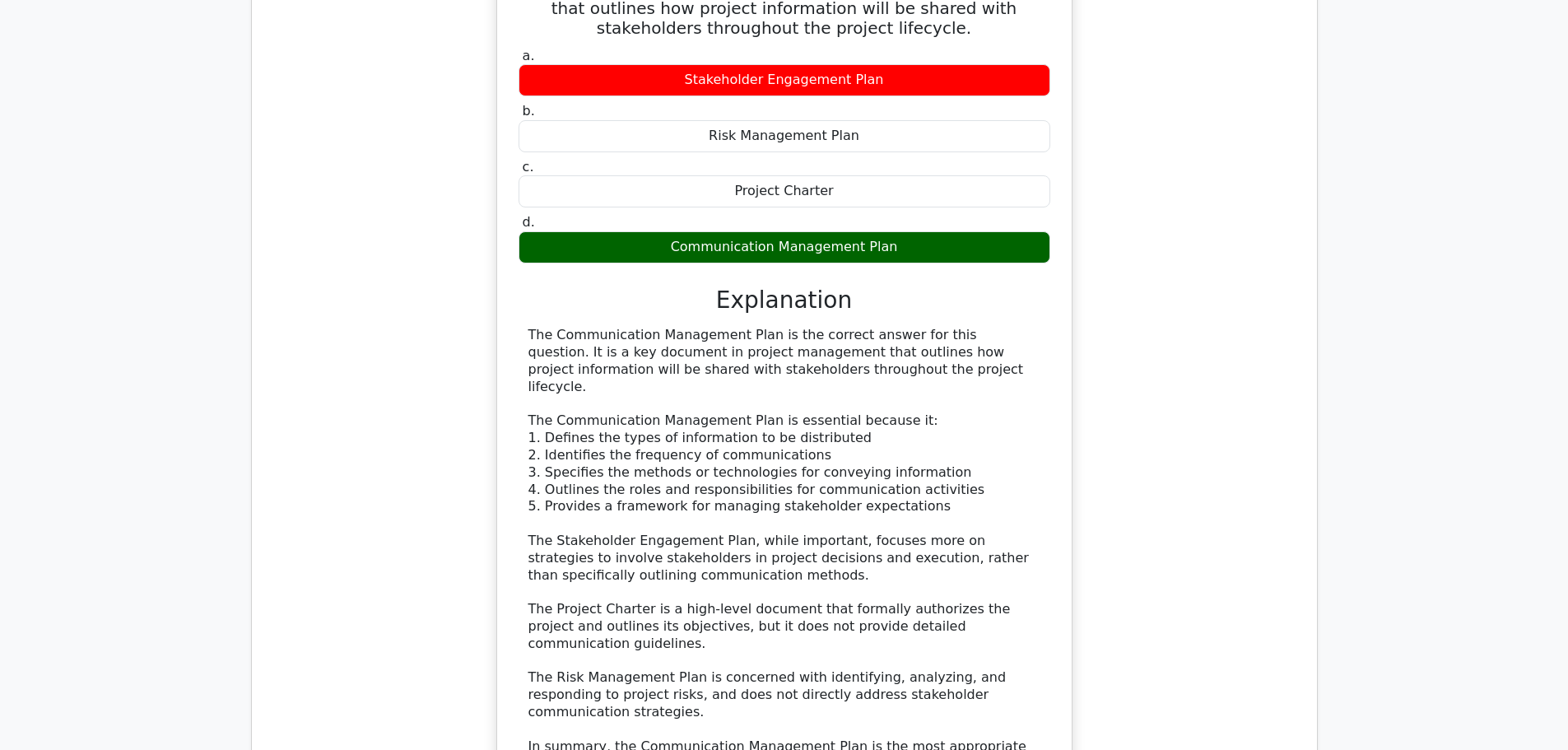
click at [700, 327] on div "The Communication Management Plan is the correct answer for this question. It i…" at bounding box center [784, 558] width 512 height 463
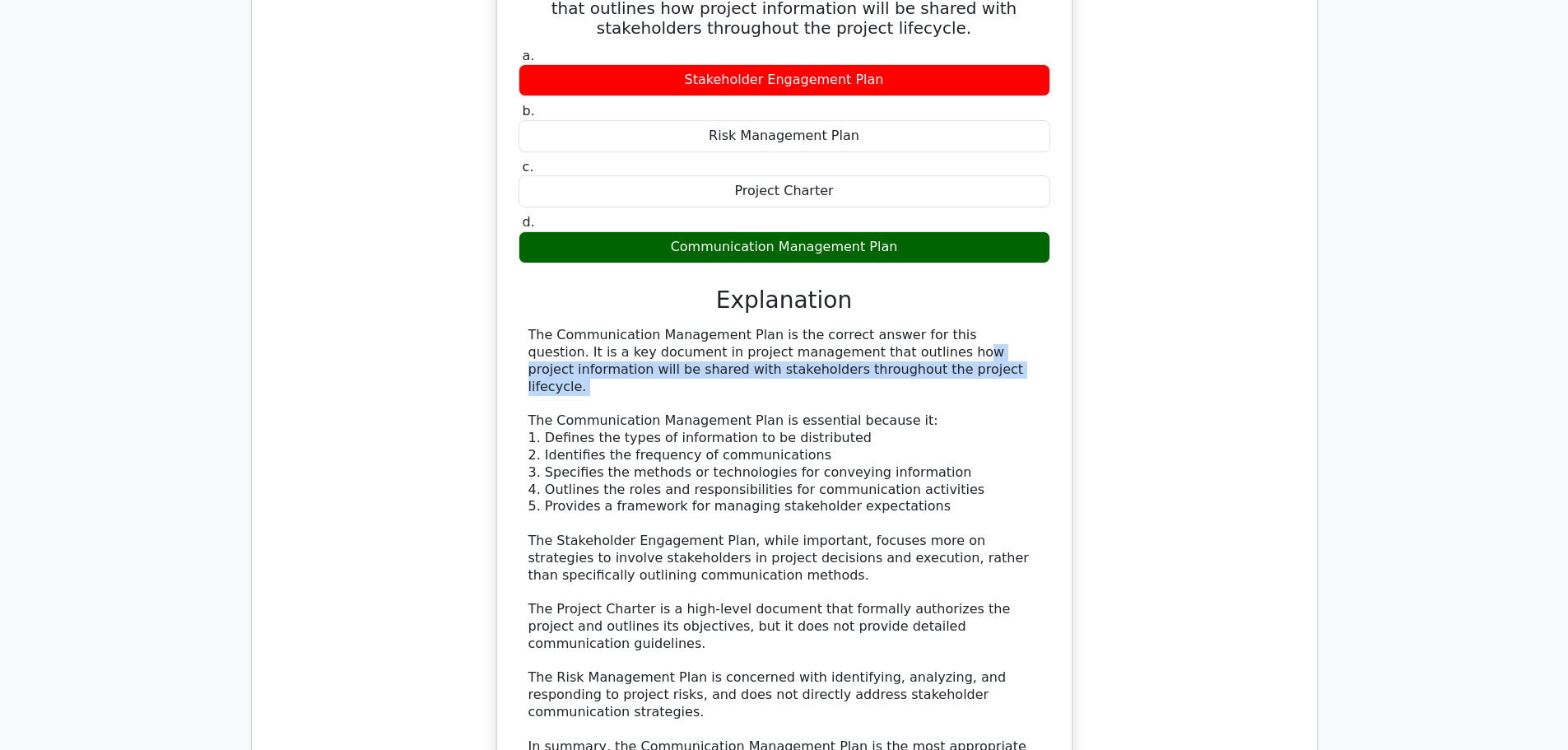
drag, startPoint x: 725, startPoint y: 207, endPoint x: 781, endPoint y: 253, distance: 72.5
click at [781, 327] on div "The Communication Management Plan is the correct answer for this question. It i…" at bounding box center [784, 558] width 512 height 463
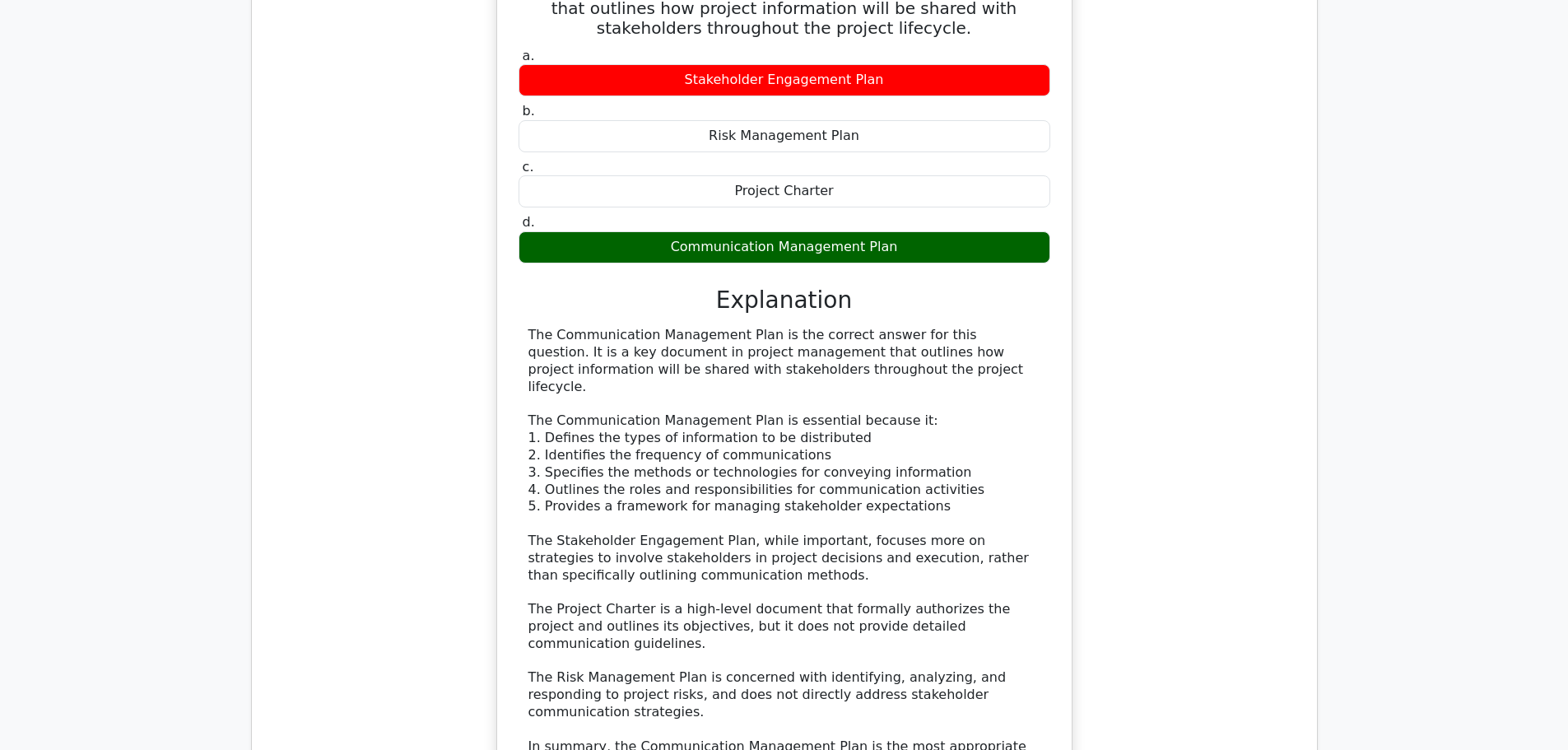
click at [685, 330] on div "The Communication Management Plan is the correct answer for this question. It i…" at bounding box center [784, 558] width 512 height 463
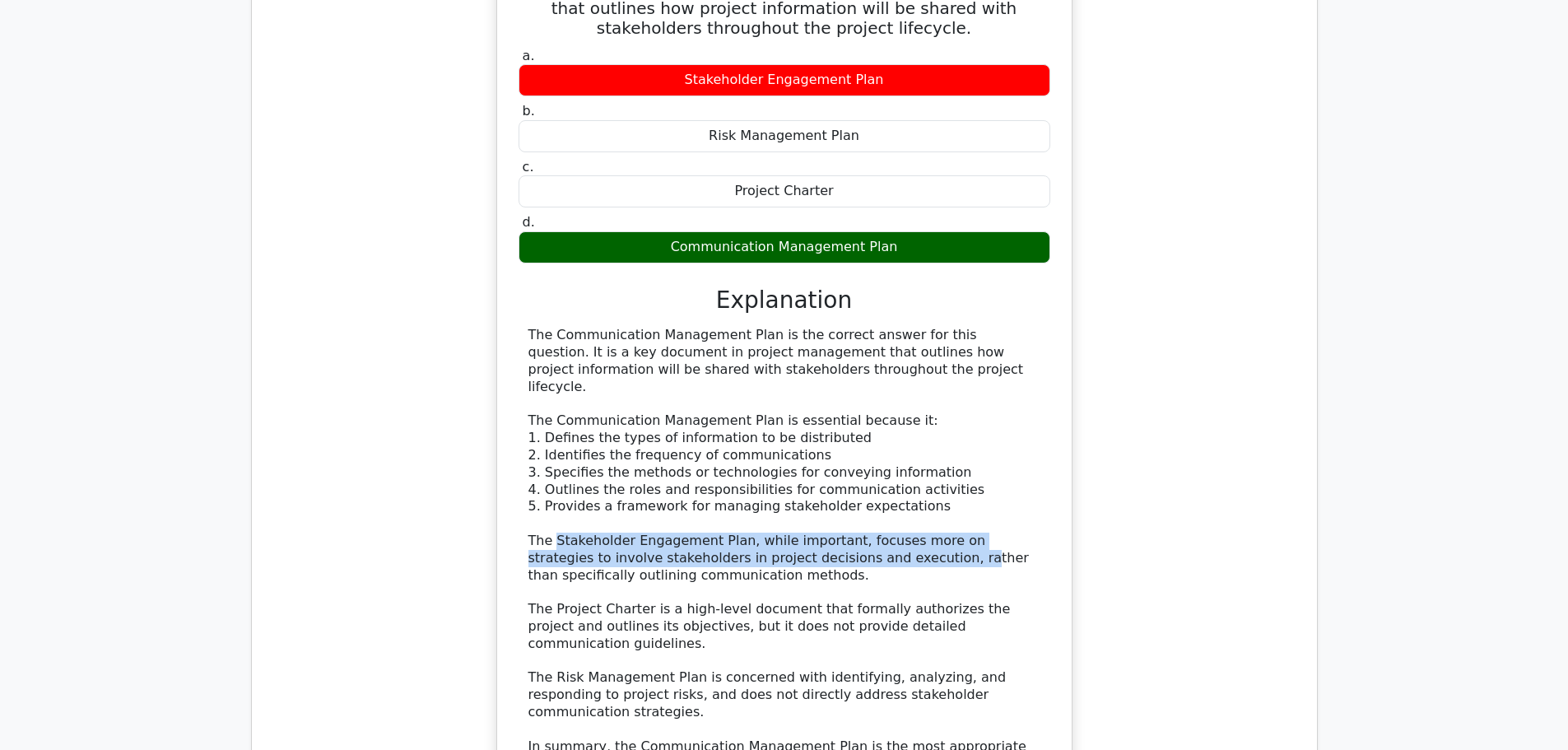
drag, startPoint x: 552, startPoint y: 381, endPoint x: 863, endPoint y: 405, distance: 311.9
click at [863, 405] on div "The Communication Management Plan is the correct answer for this question. It i…" at bounding box center [784, 558] width 512 height 463
click at [725, 409] on div "The Communication Management Plan is the correct answer for this question. It i…" at bounding box center [784, 558] width 512 height 463
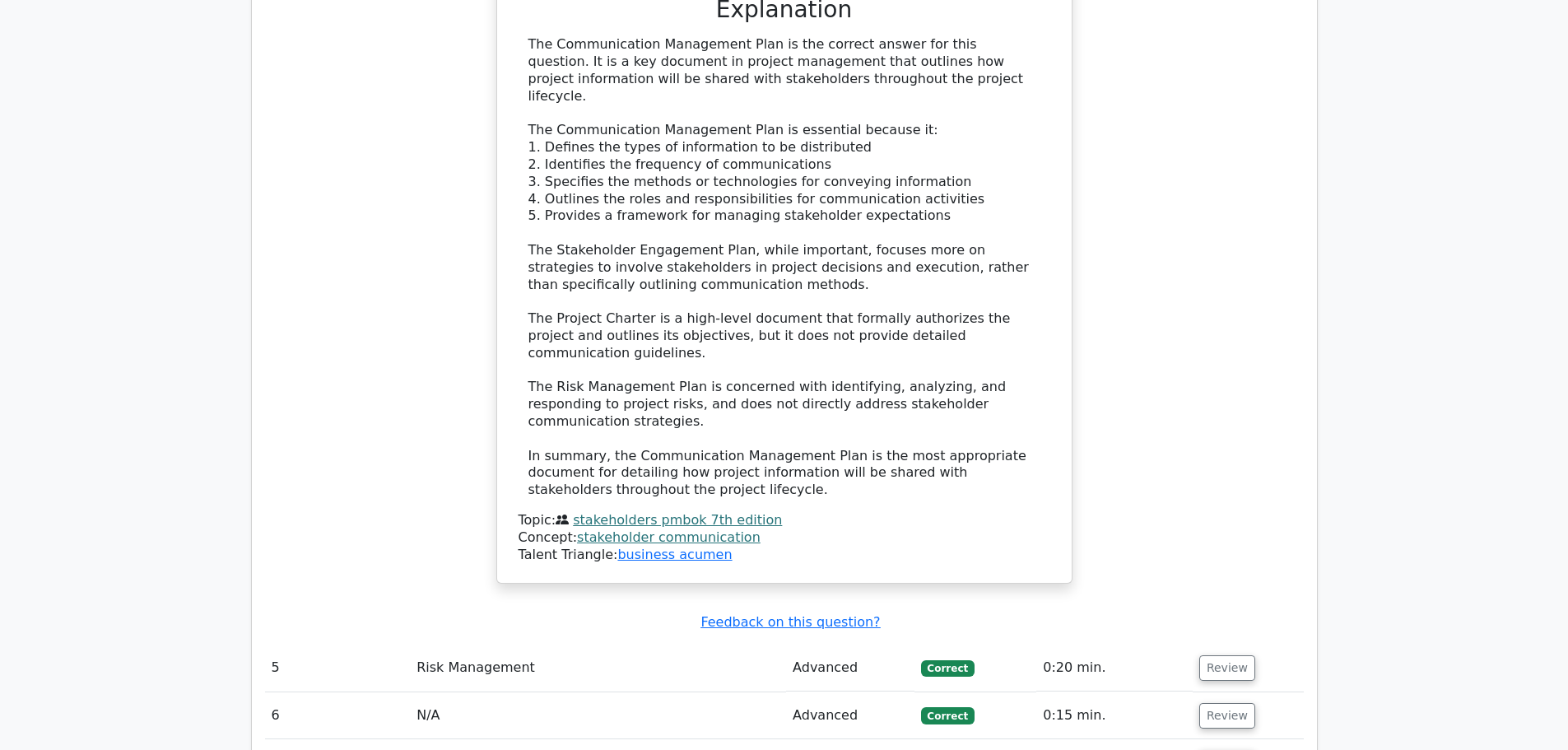
scroll to position [4281, 0]
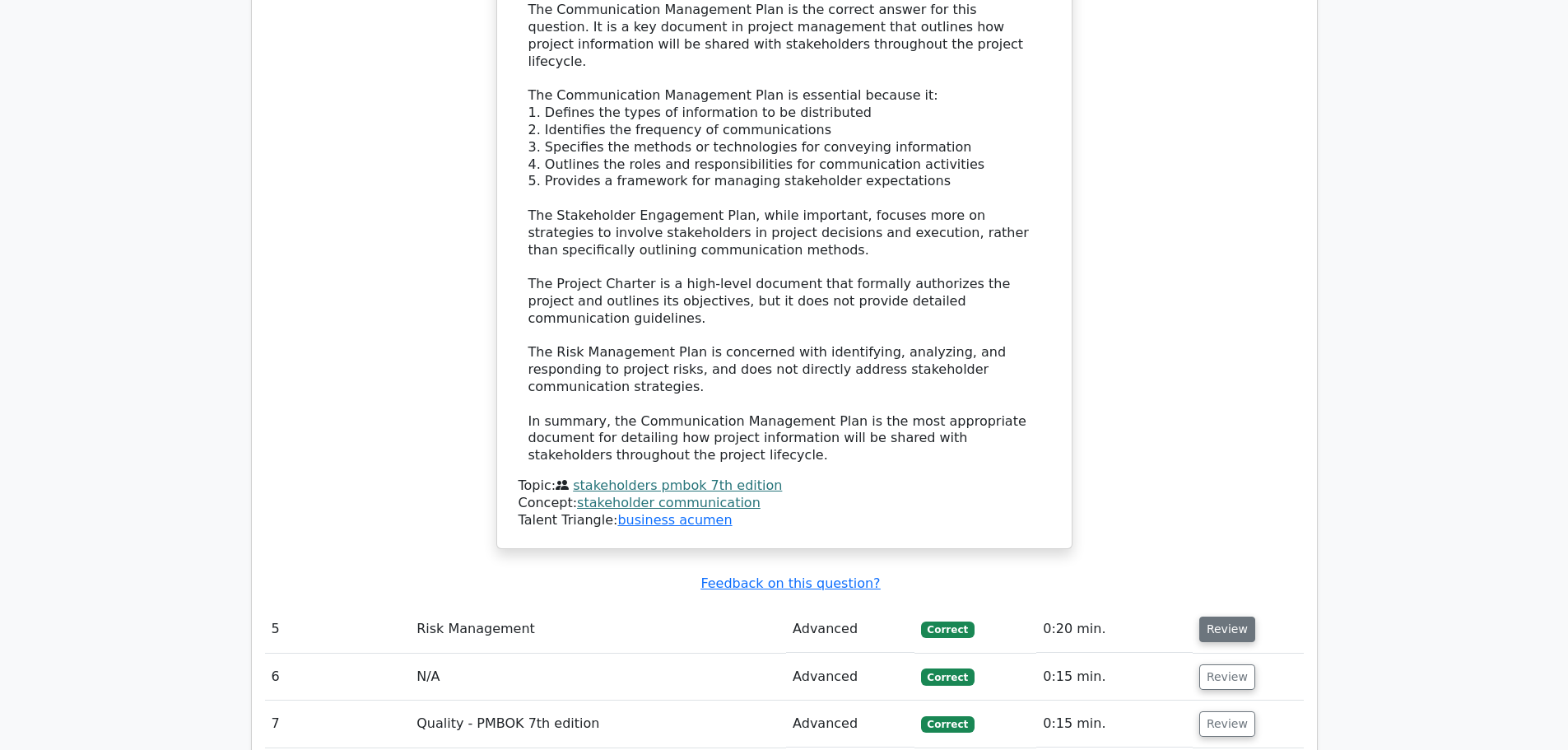
click at [1236, 616] on button "Review" at bounding box center [1226, 629] width 56 height 26
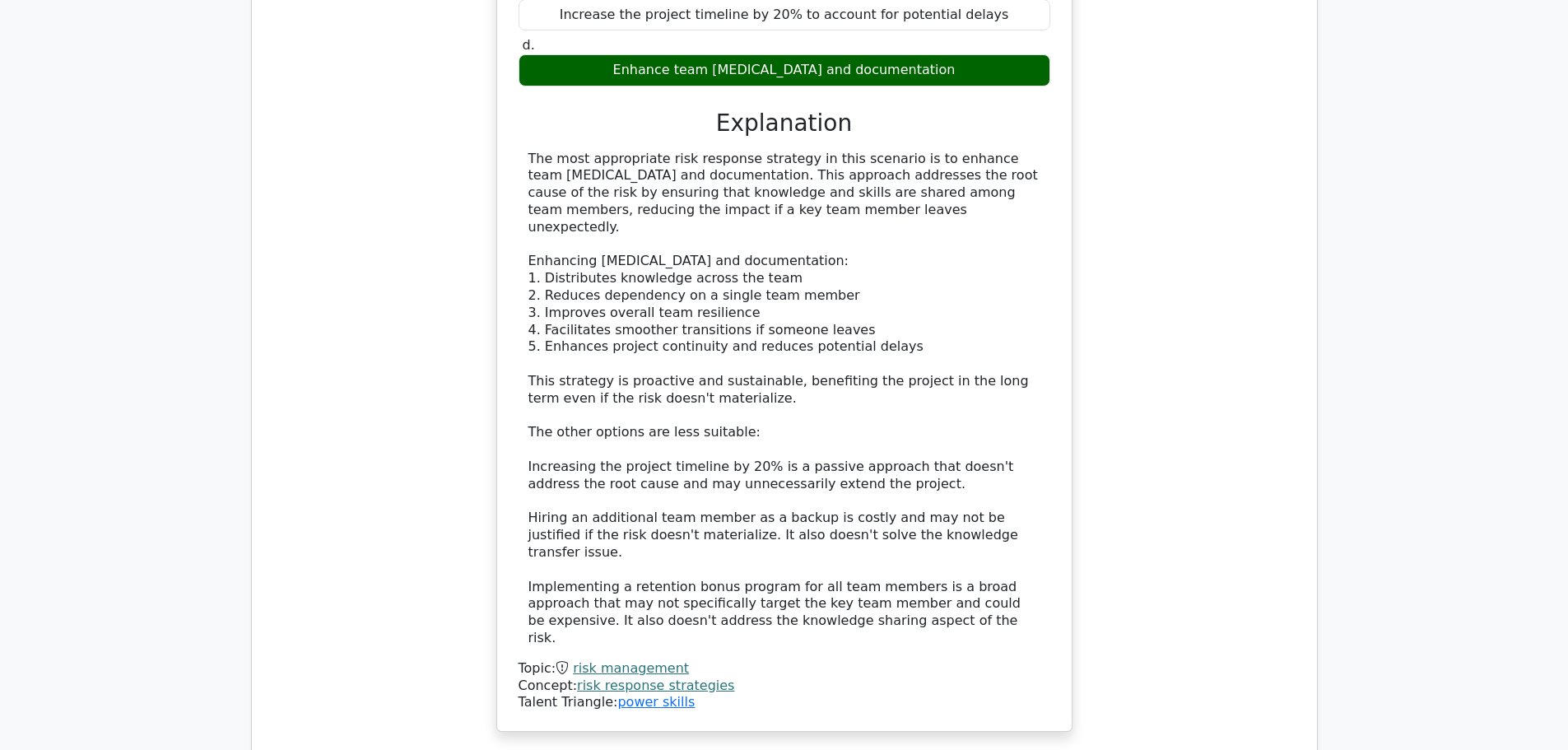
scroll to position [5269, 0]
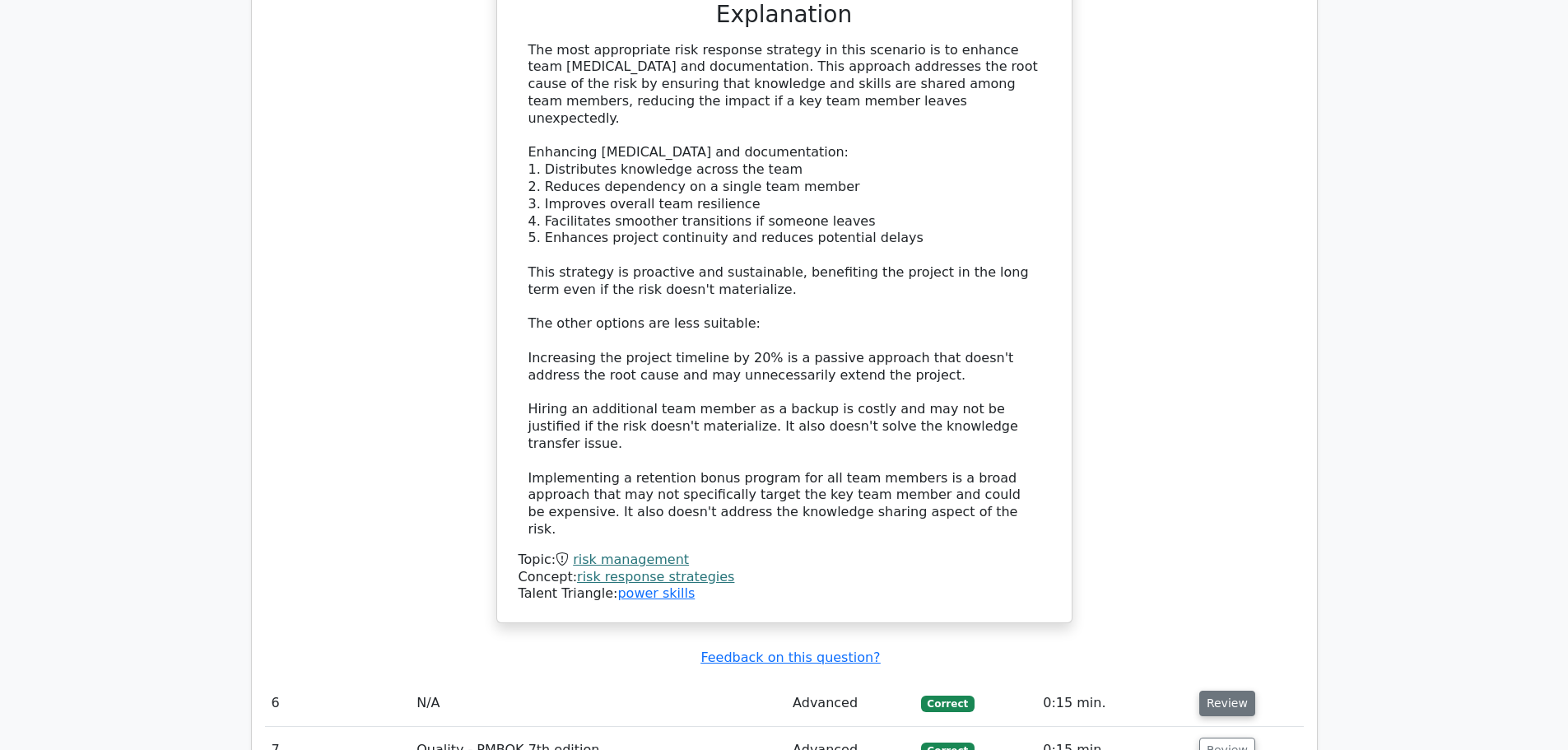
click at [1233, 691] on button "Review" at bounding box center [1226, 704] width 56 height 26
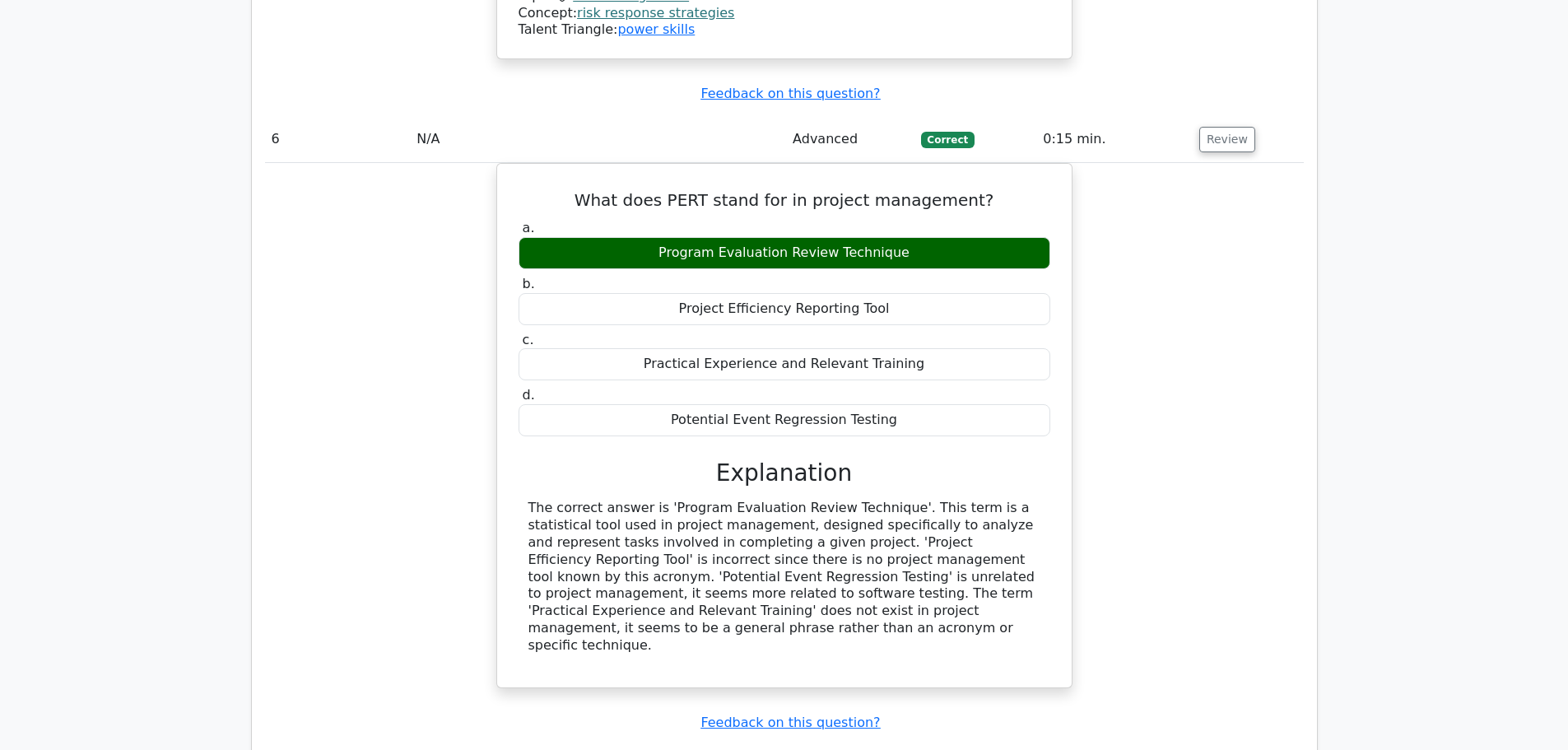
scroll to position [5845, 0]
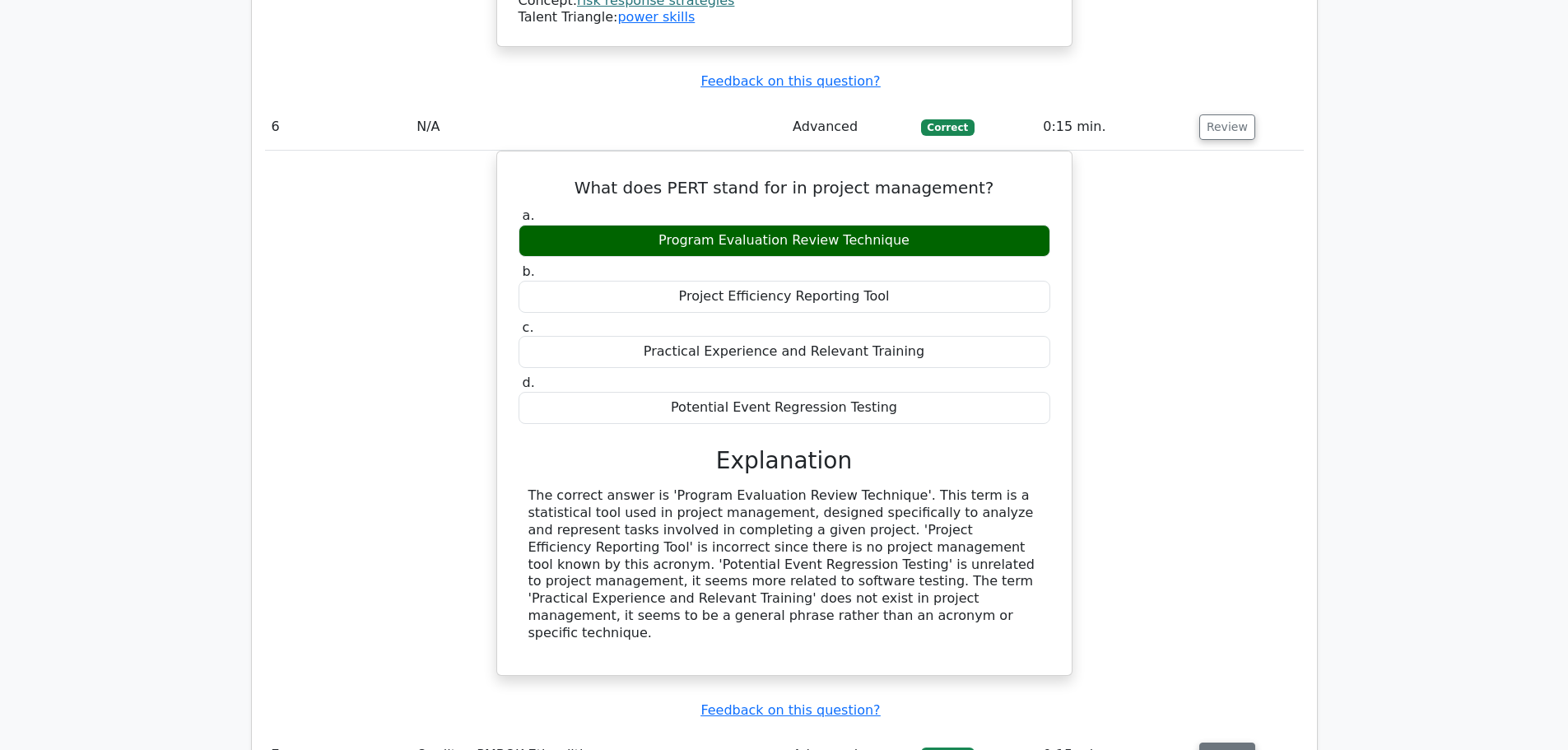
click at [1240, 742] on button "Review" at bounding box center [1226, 755] width 56 height 26
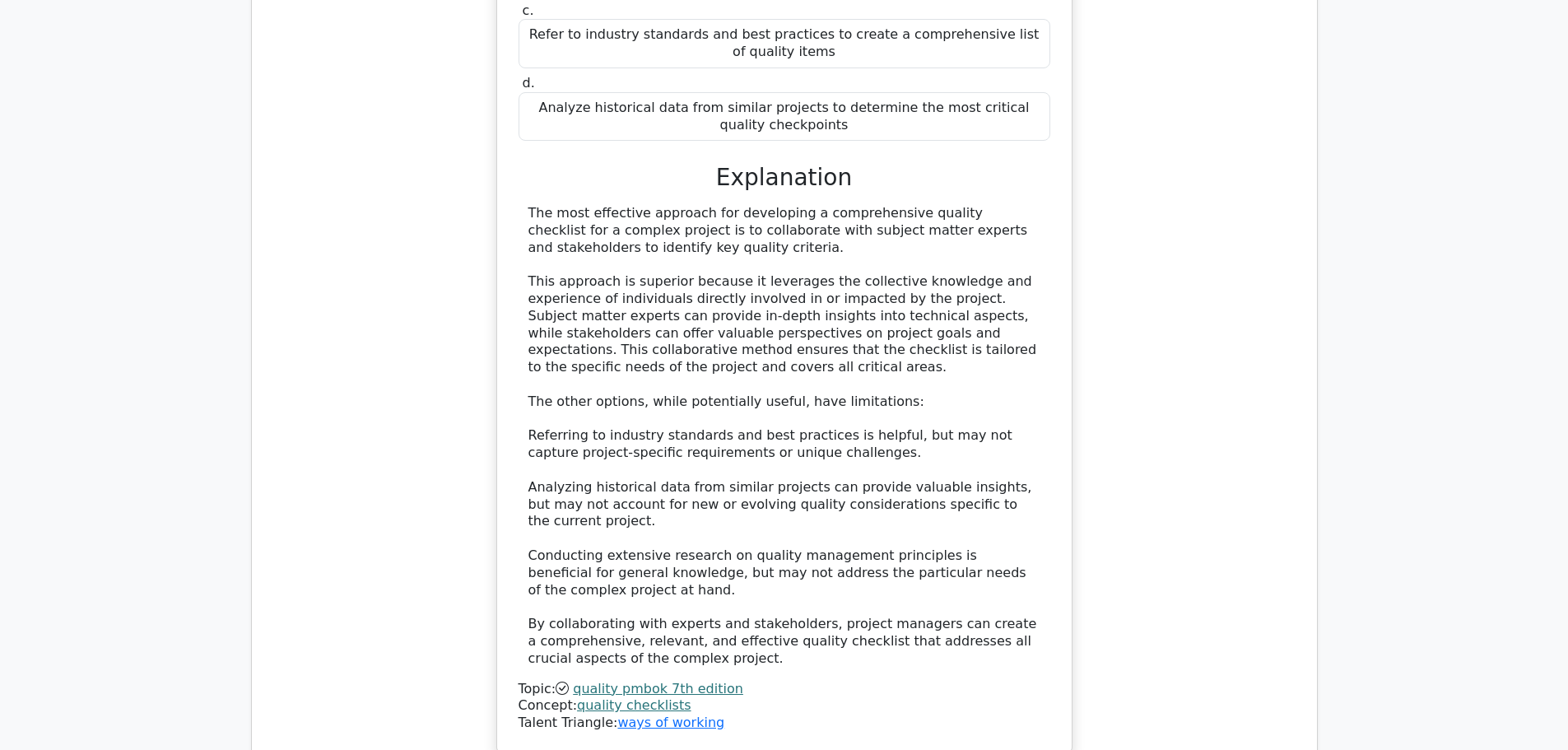
scroll to position [6915, 0]
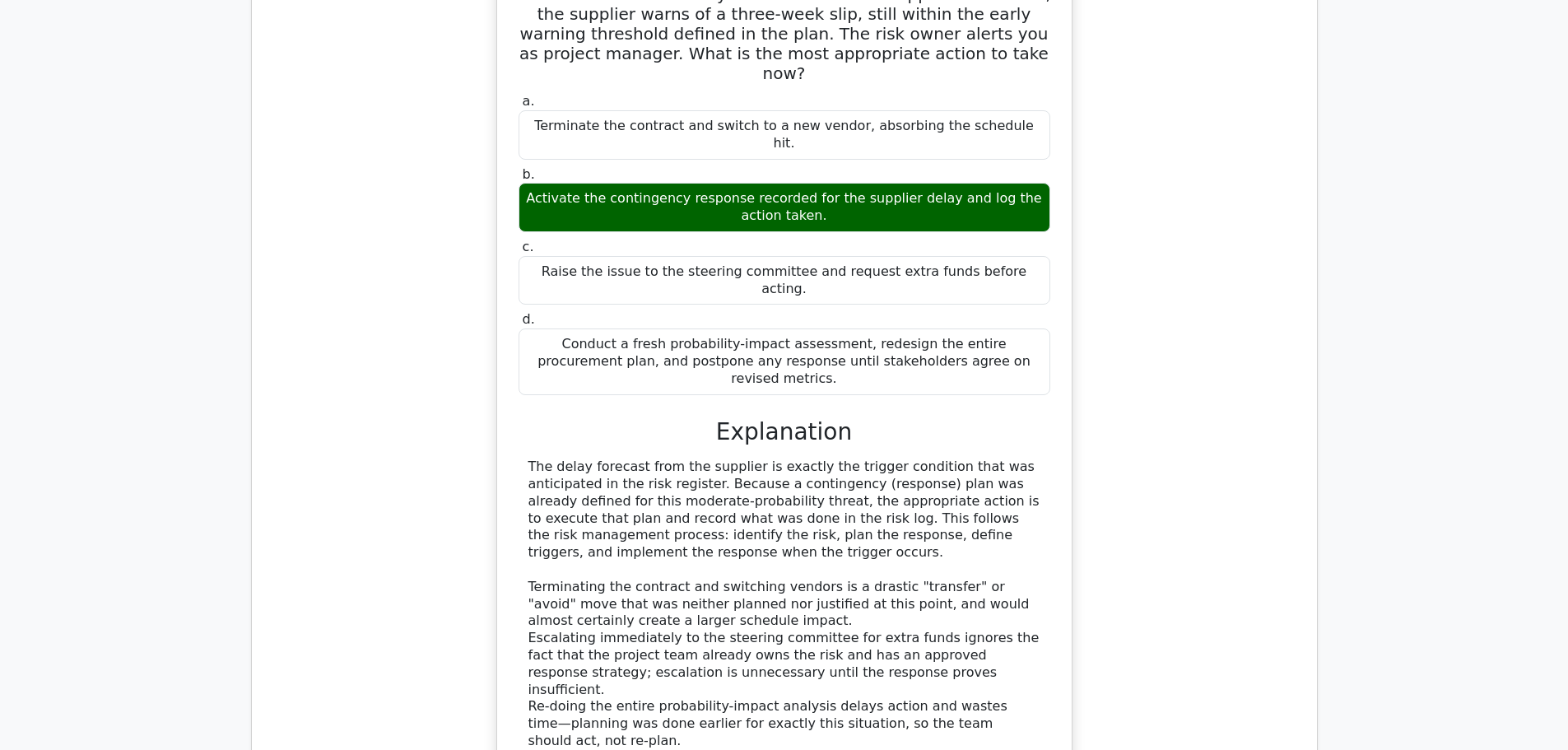
scroll to position [7821, 0]
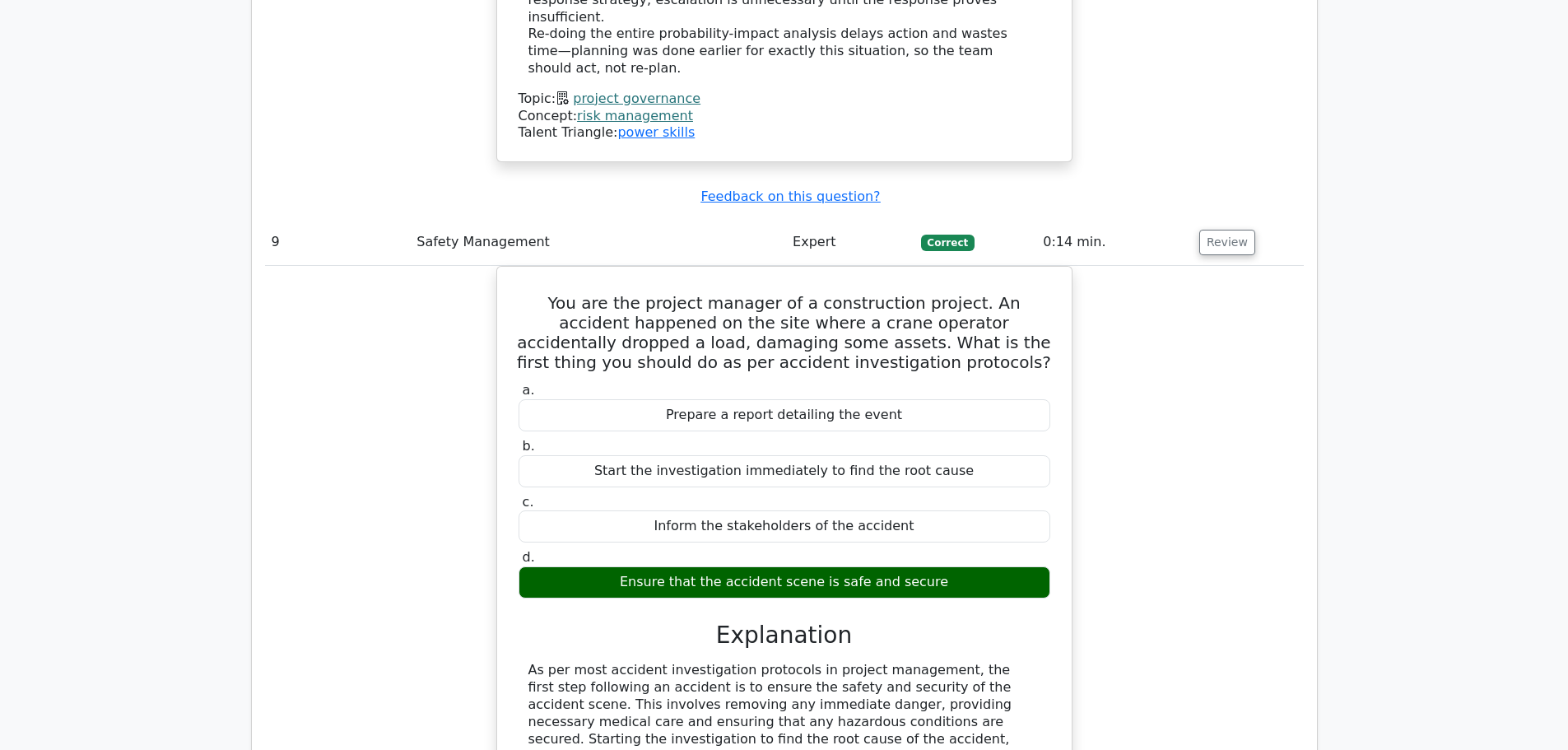
scroll to position [8480, 0]
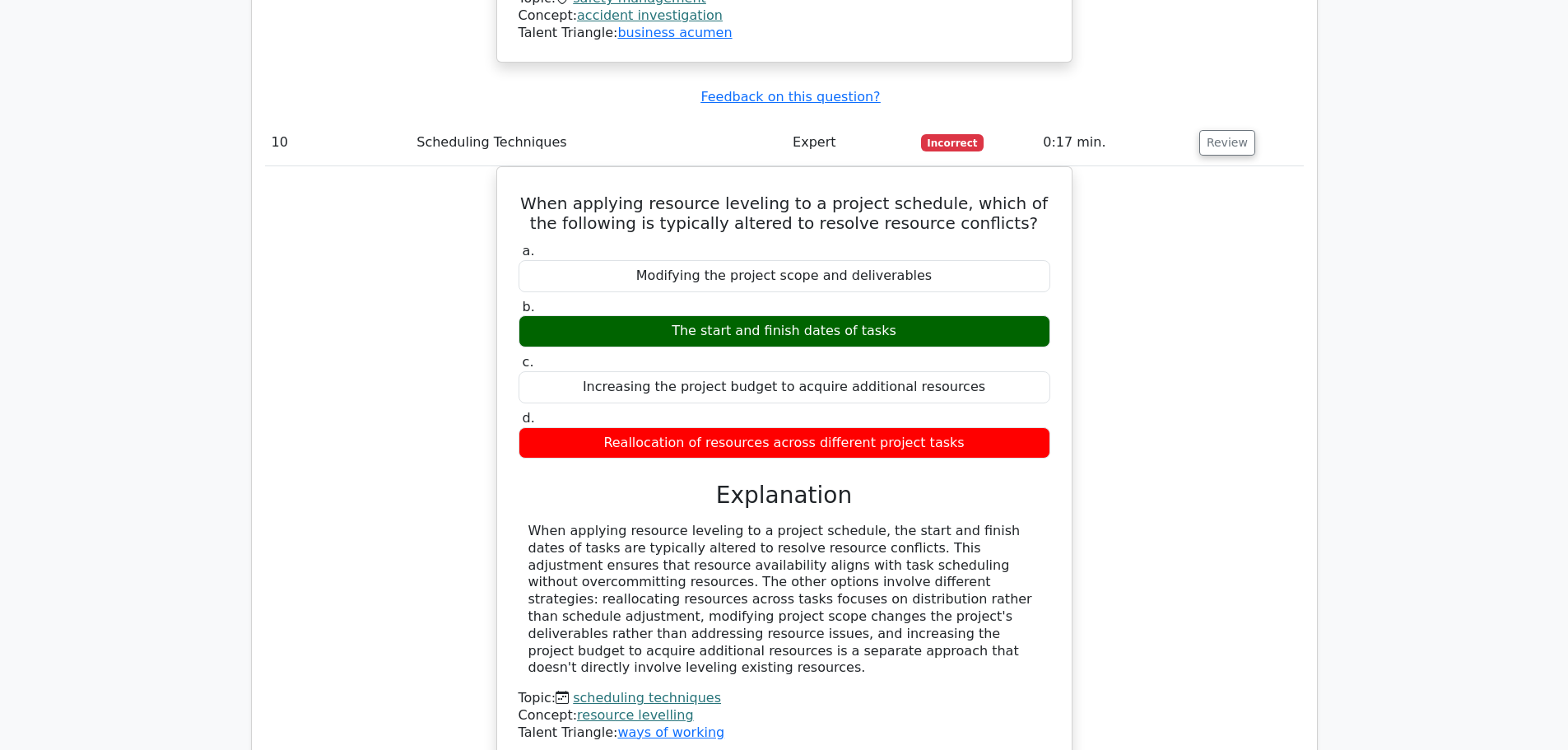
scroll to position [9336, 0]
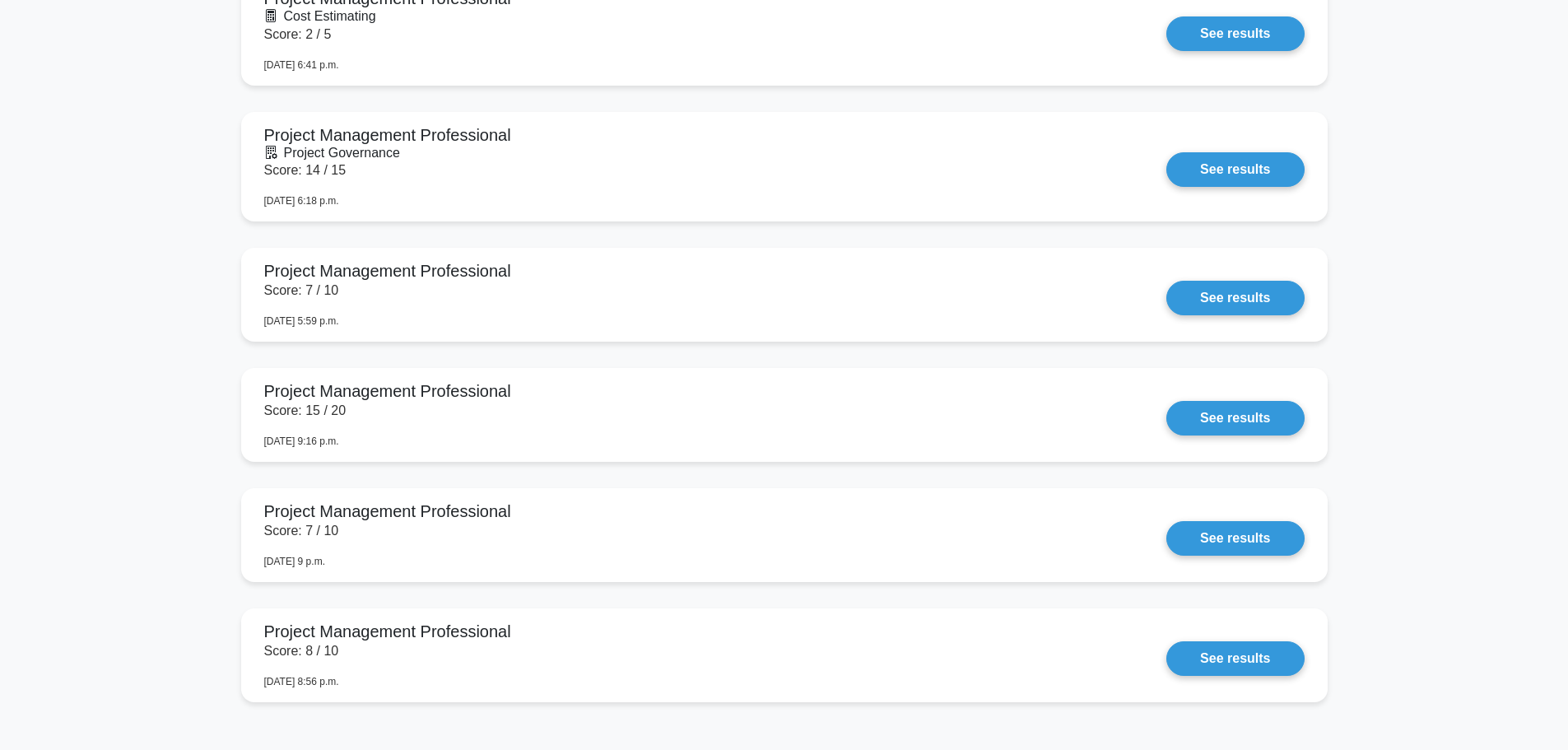
scroll to position [2799, 0]
